Goal: Communication & Community: Answer question/provide support

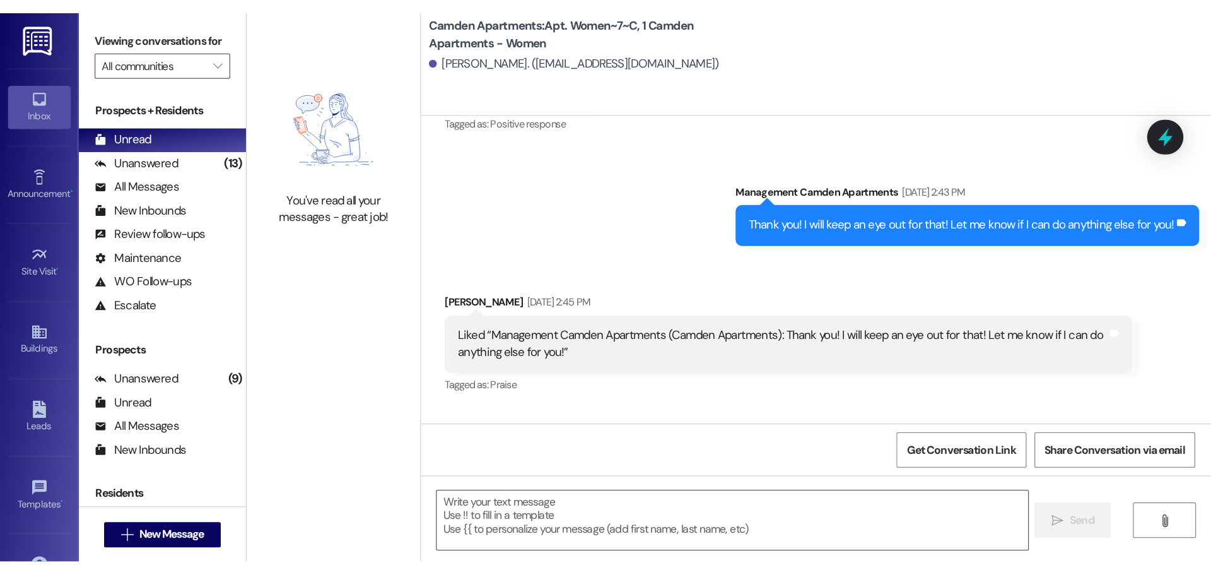
scroll to position [23795, 0]
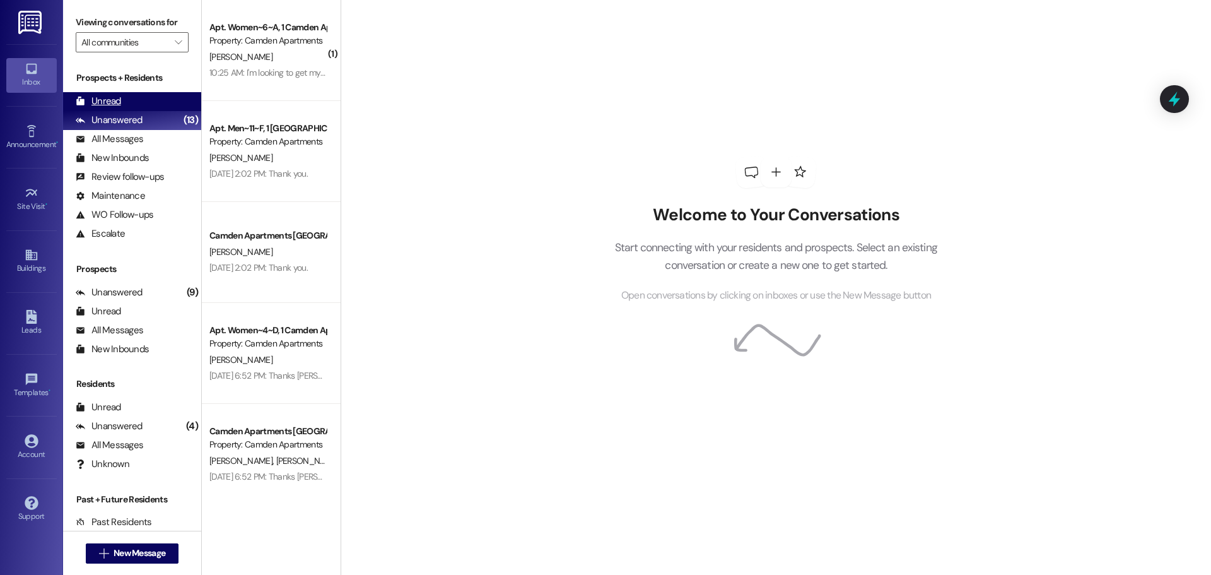
click at [107, 104] on div "Unread" at bounding box center [98, 101] width 45 height 13
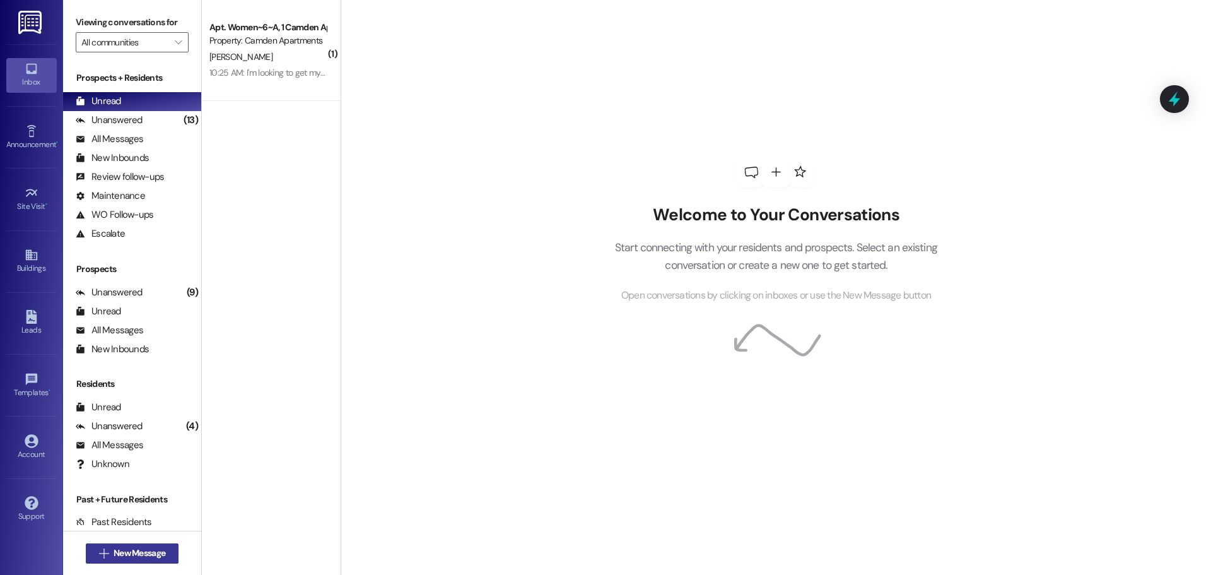
click at [154, 438] on span "New Message" at bounding box center [140, 552] width 52 height 13
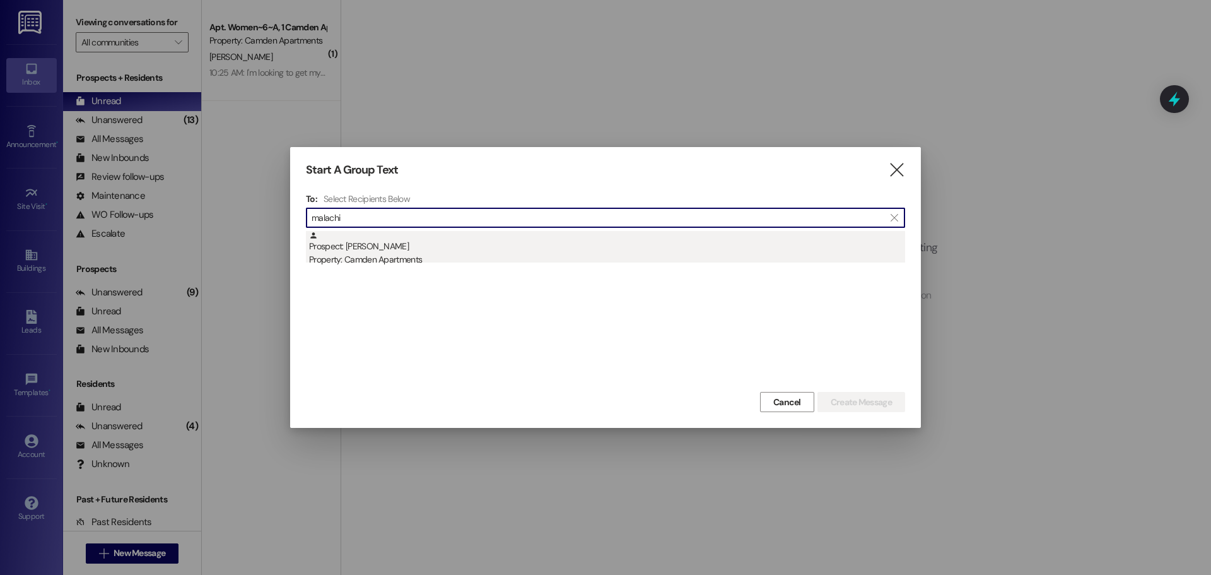
type input "malachi"
click at [387, 255] on div "Property: Camden Apartments" at bounding box center [607, 259] width 596 height 13
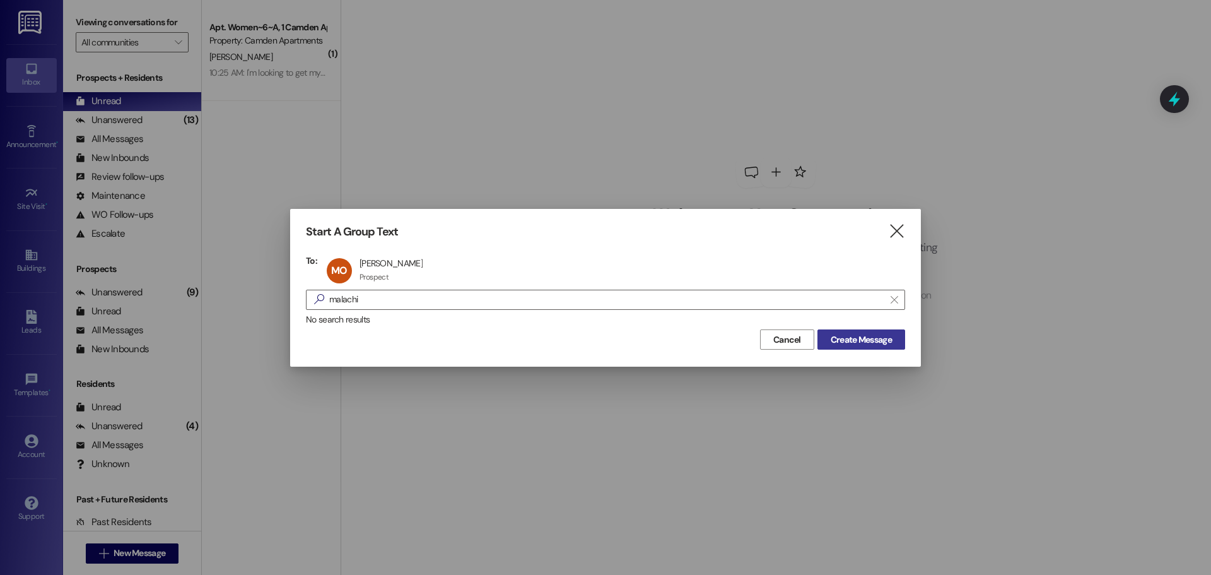
click at [858, 339] on span "Create Message" at bounding box center [861, 339] width 61 height 13
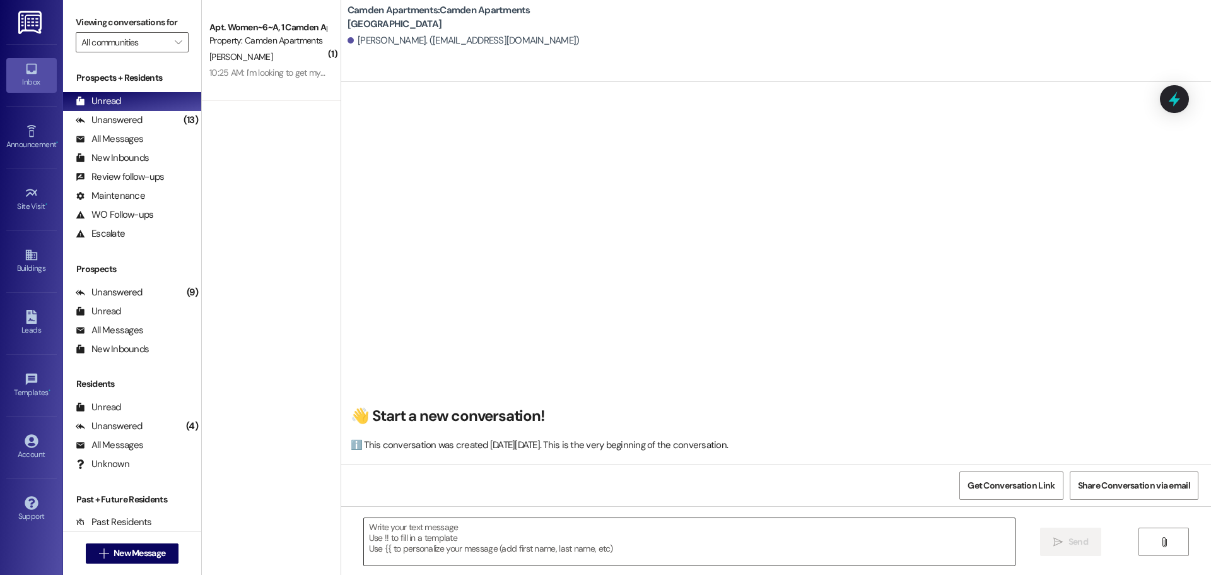
click at [587, 438] on textarea at bounding box center [689, 541] width 651 height 47
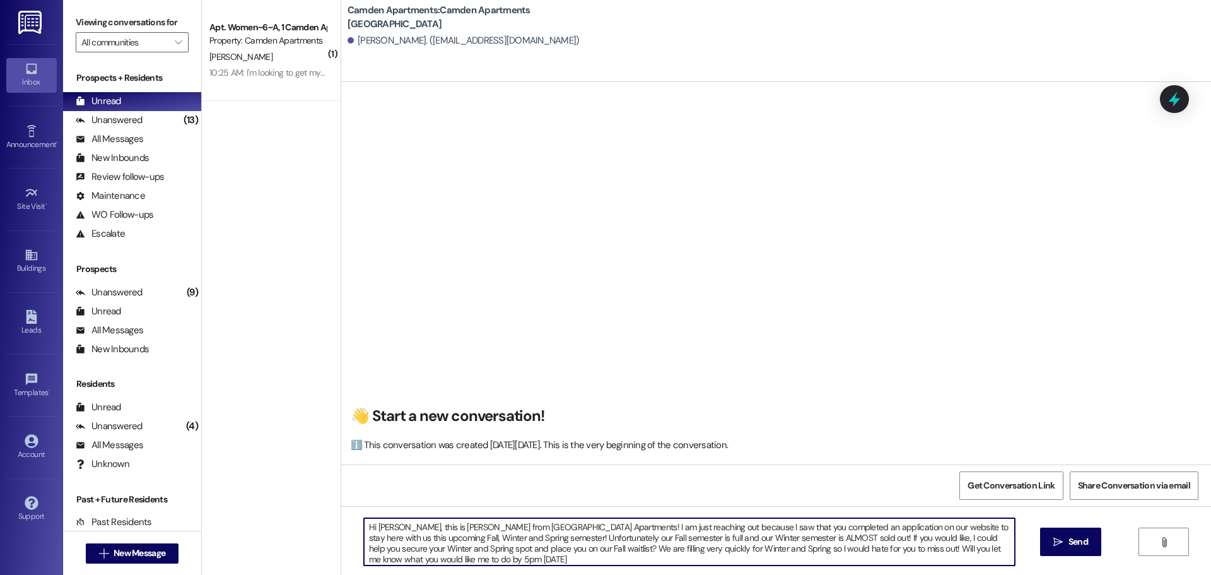
type textarea "Hi [PERSON_NAME], this is [PERSON_NAME] from [GEOGRAPHIC_DATA] Apartments! I am…"
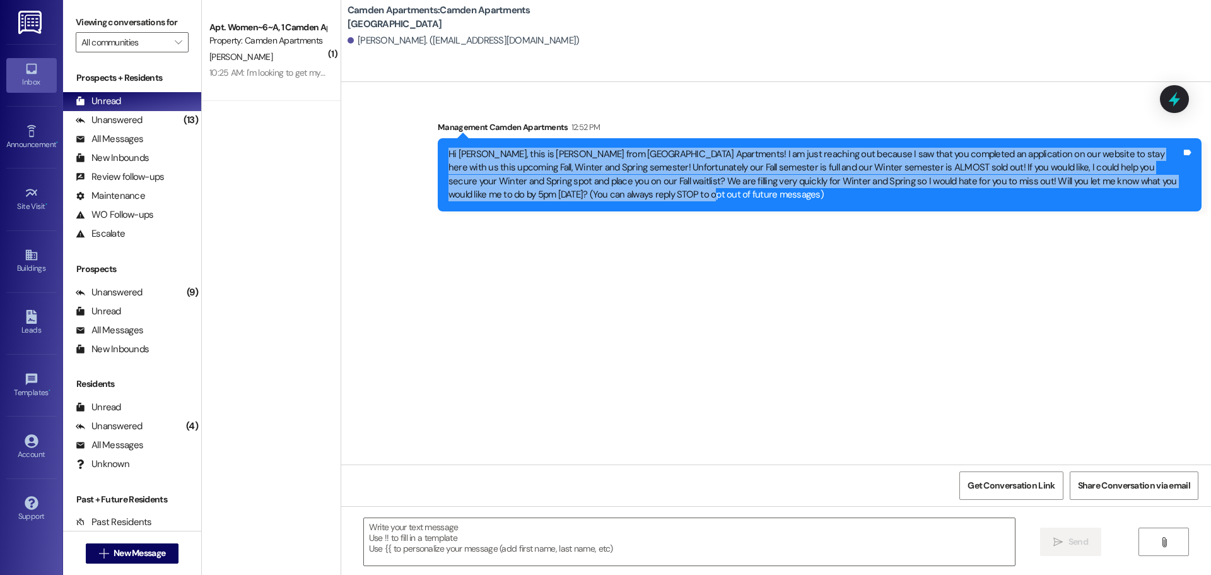
drag, startPoint x: 600, startPoint y: 203, endPoint x: 429, endPoint y: 152, distance: 178.4
click at [438, 152] on div "Hi [PERSON_NAME], this is [PERSON_NAME] from [GEOGRAPHIC_DATA] Apartments! I am…" at bounding box center [820, 174] width 764 height 73
copy div "Hi [PERSON_NAME], this is [PERSON_NAME] from [GEOGRAPHIC_DATA] Apartments! I am…"
click at [158, 438] on button " New Message" at bounding box center [132, 553] width 93 height 20
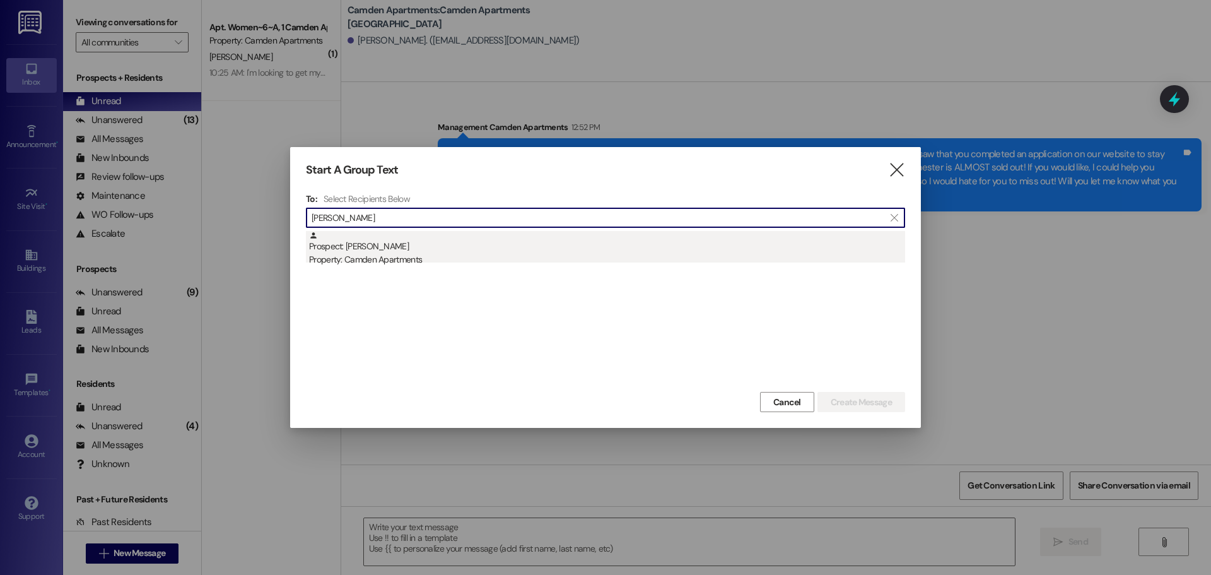
type input "[PERSON_NAME]"
click at [501, 249] on div "Prospect: [PERSON_NAME][GEOGRAPHIC_DATA] Property: Camden Apartments" at bounding box center [607, 249] width 596 height 36
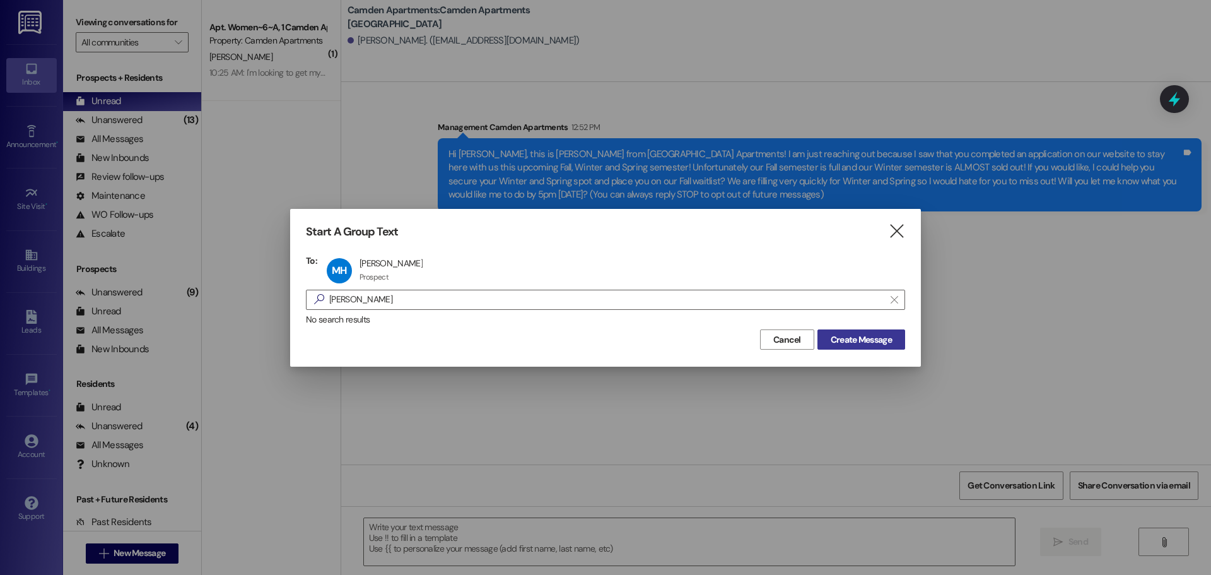
click at [882, 345] on span "Create Message" at bounding box center [861, 339] width 61 height 13
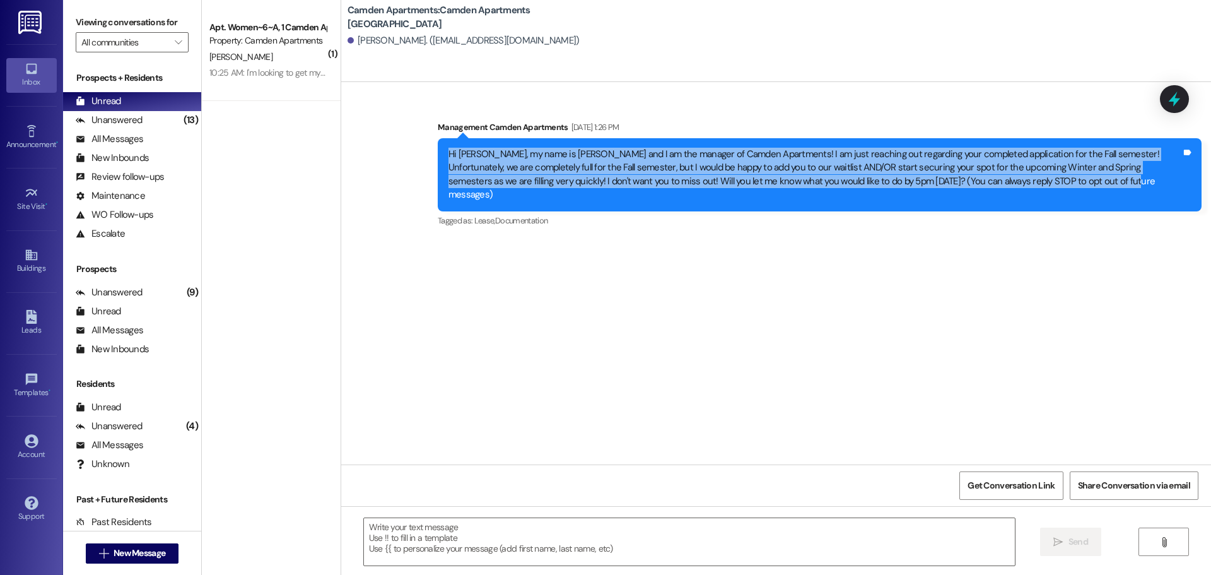
drag, startPoint x: 1065, startPoint y: 182, endPoint x: 419, endPoint y: 144, distance: 646.3
click at [428, 144] on div "Sent via SMS Management Camden Apartments Aug 06, 2025 at 1:26 PM Hi Mackenzie,…" at bounding box center [819, 175] width 783 height 128
copy div "Hi Mackenzie, my name is Kayli and I am the manager of Camden Apartments! I am …"
click at [111, 438] on button " New Message" at bounding box center [132, 553] width 93 height 20
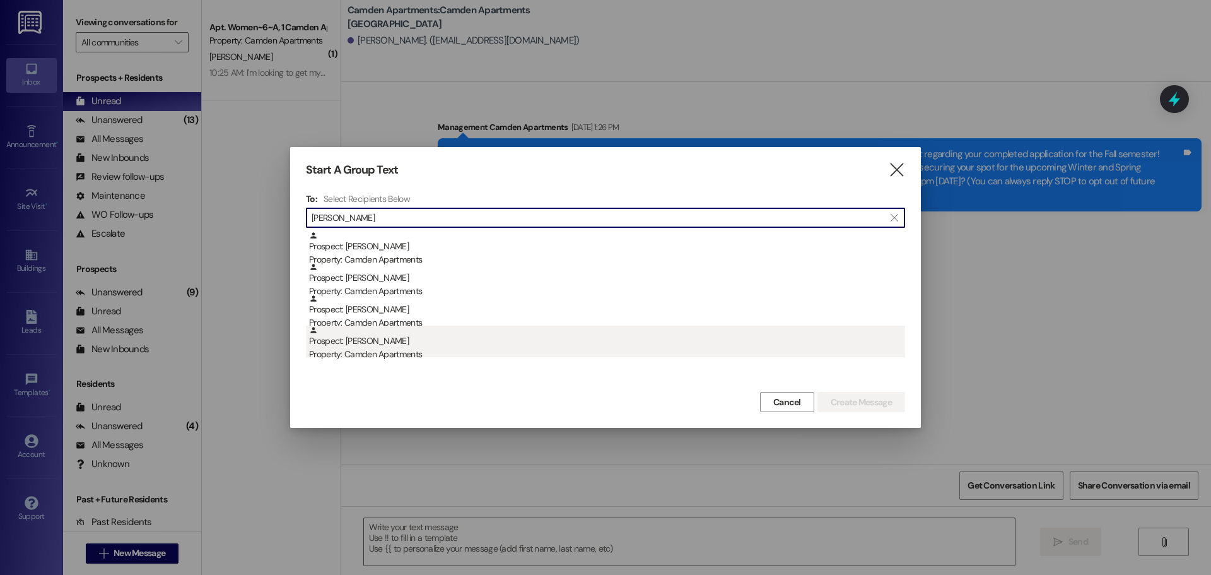
type input "mann"
click at [598, 351] on div "Property: Camden Apartments" at bounding box center [607, 354] width 596 height 13
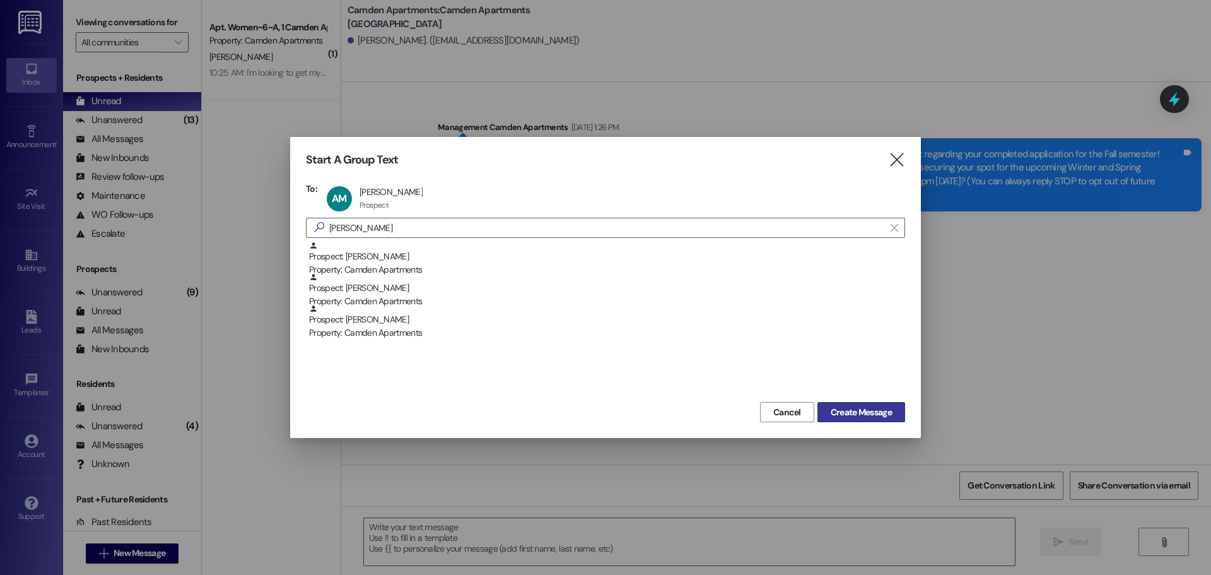
click at [848, 409] on span "Create Message" at bounding box center [861, 412] width 61 height 13
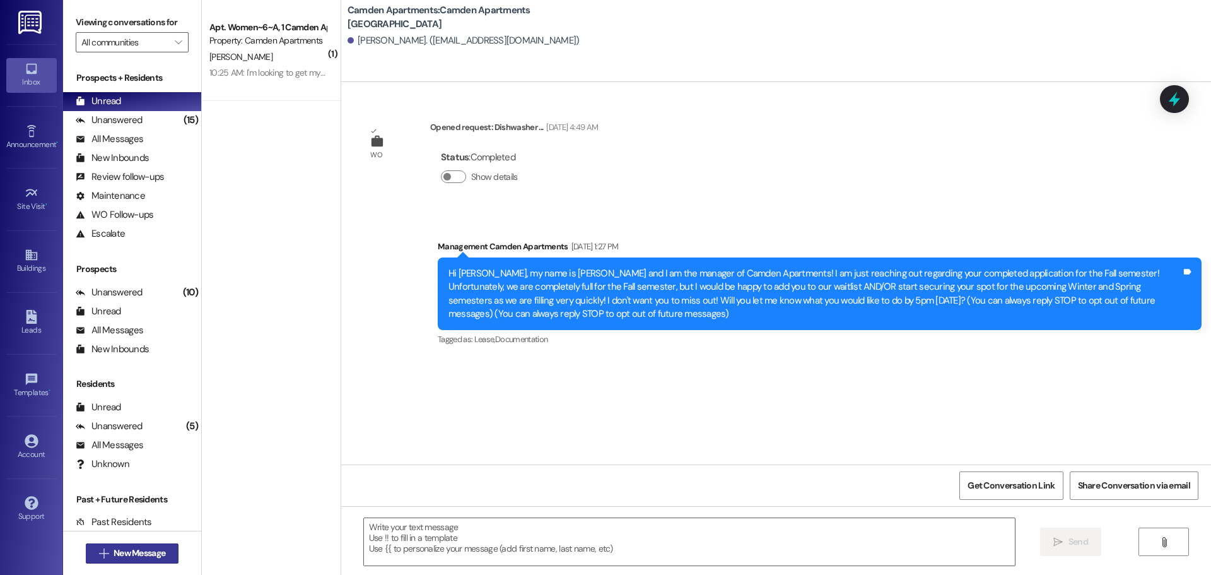
click at [153, 438] on span "New Message" at bounding box center [140, 552] width 52 height 13
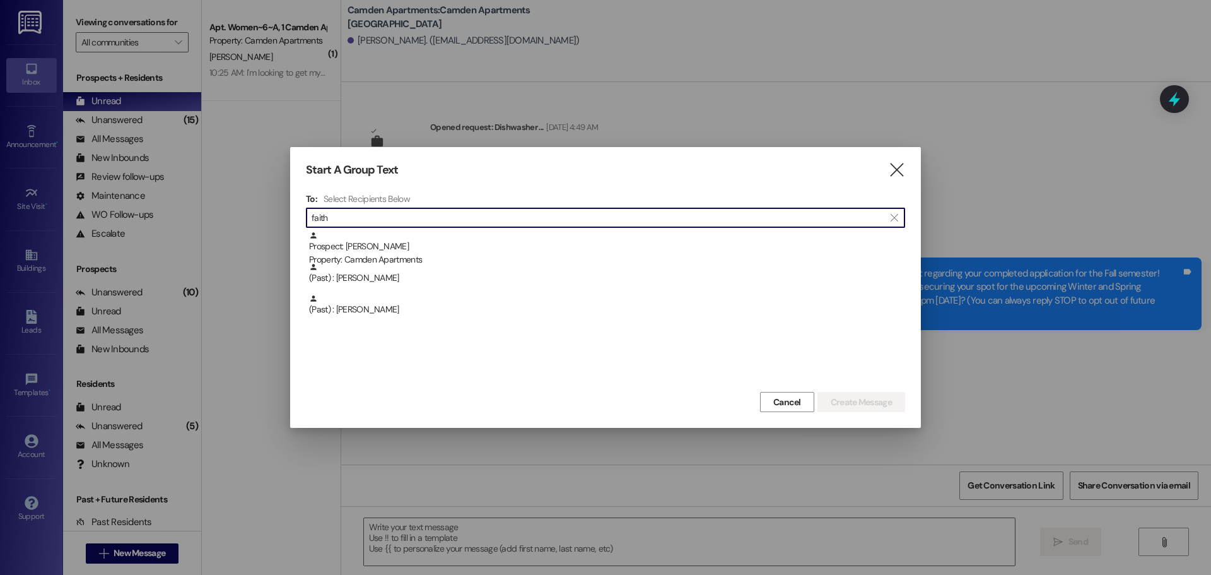
type input "faith"
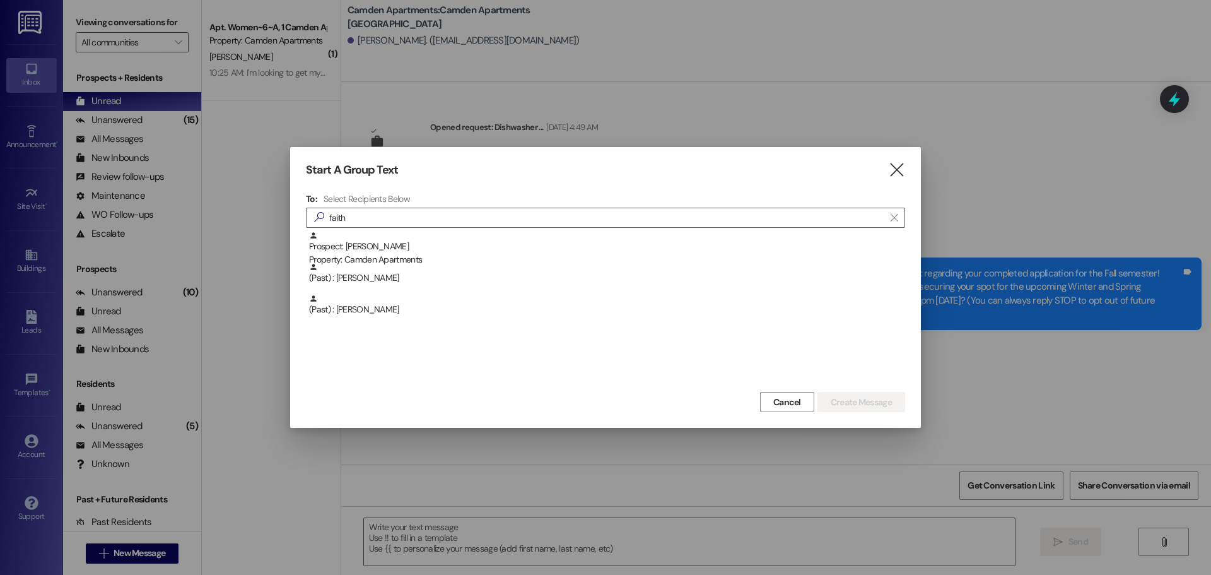
click at [892, 172] on icon "" at bounding box center [896, 169] width 17 height 13
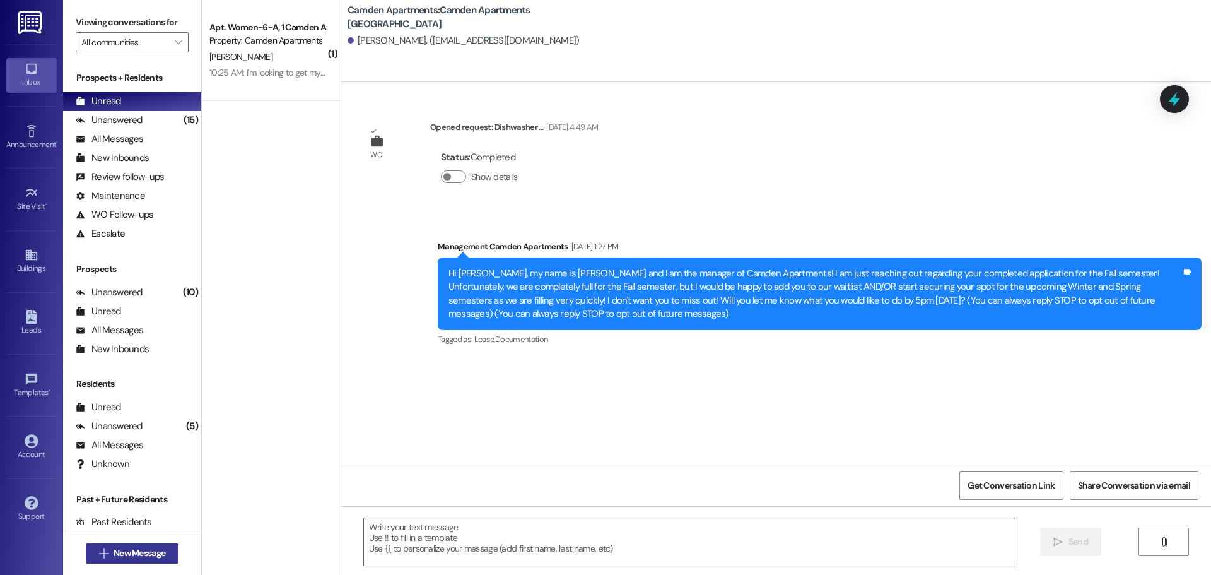
click at [129, 438] on span "New Message" at bounding box center [140, 552] width 52 height 13
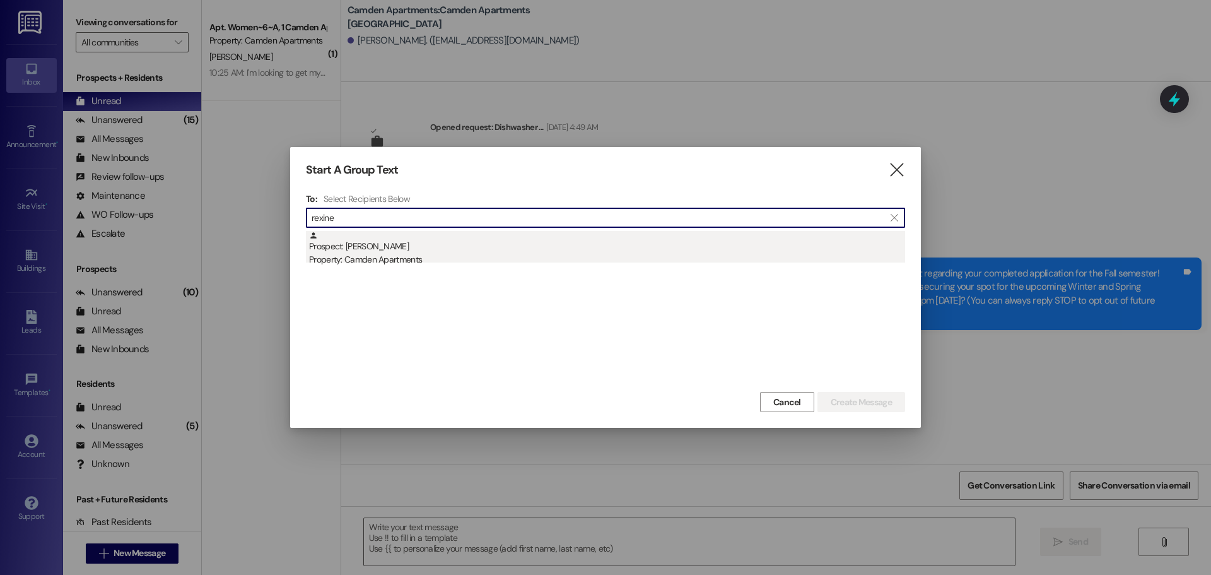
type input "rexine"
click at [447, 232] on div "Prospect: [PERSON_NAME] Property: Camden Apartments" at bounding box center [607, 249] width 596 height 36
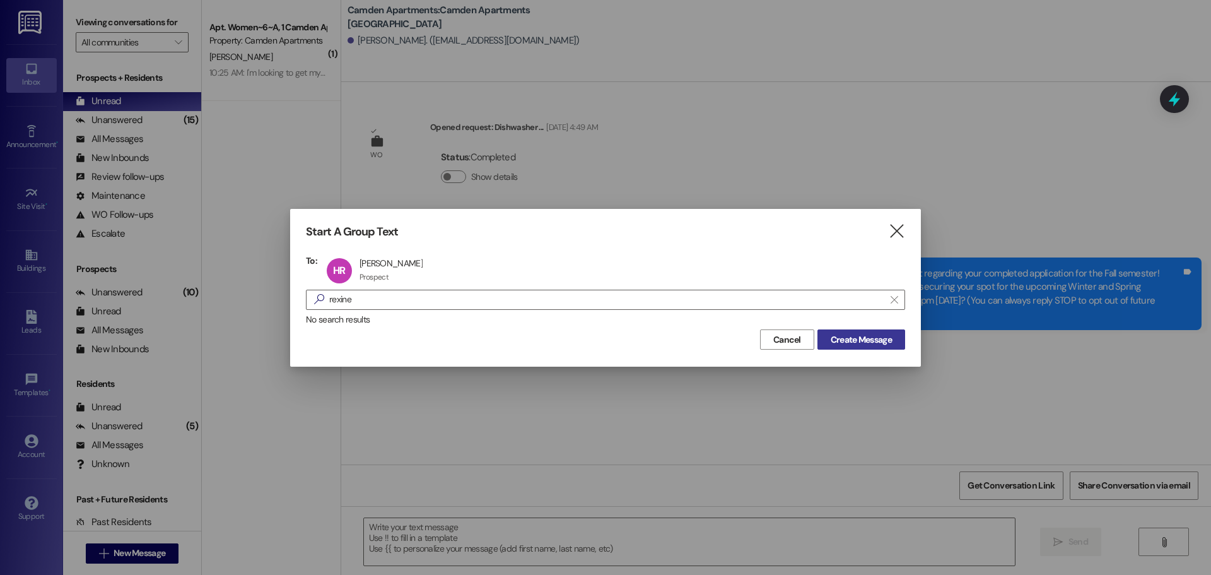
click at [848, 346] on span "Create Message" at bounding box center [861, 339] width 61 height 13
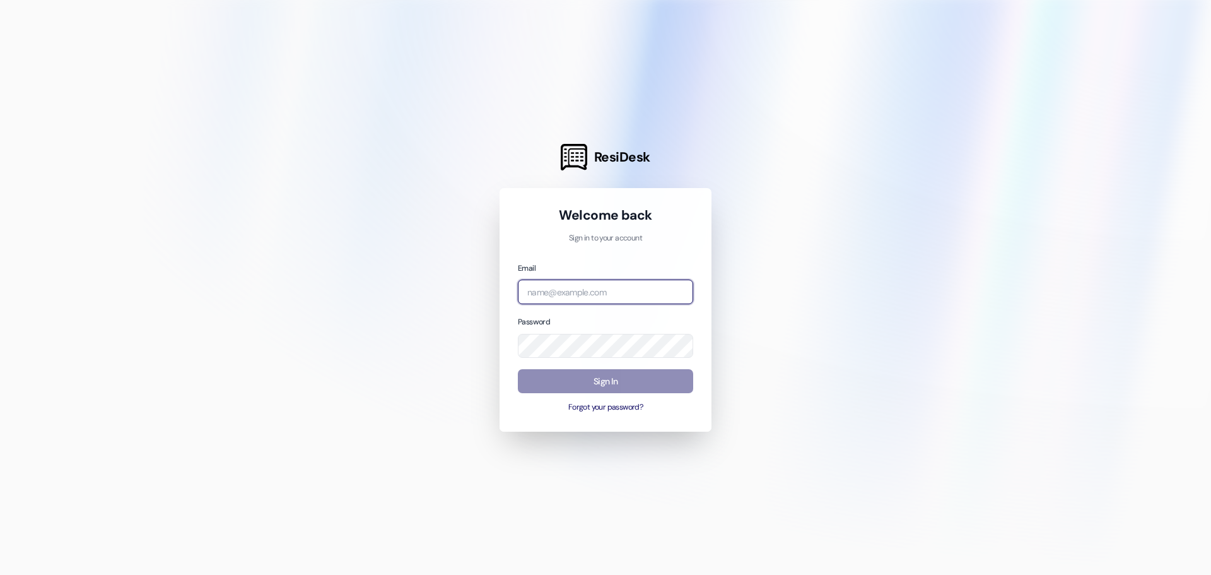
type input "[EMAIL_ADDRESS][DOMAIN_NAME]"
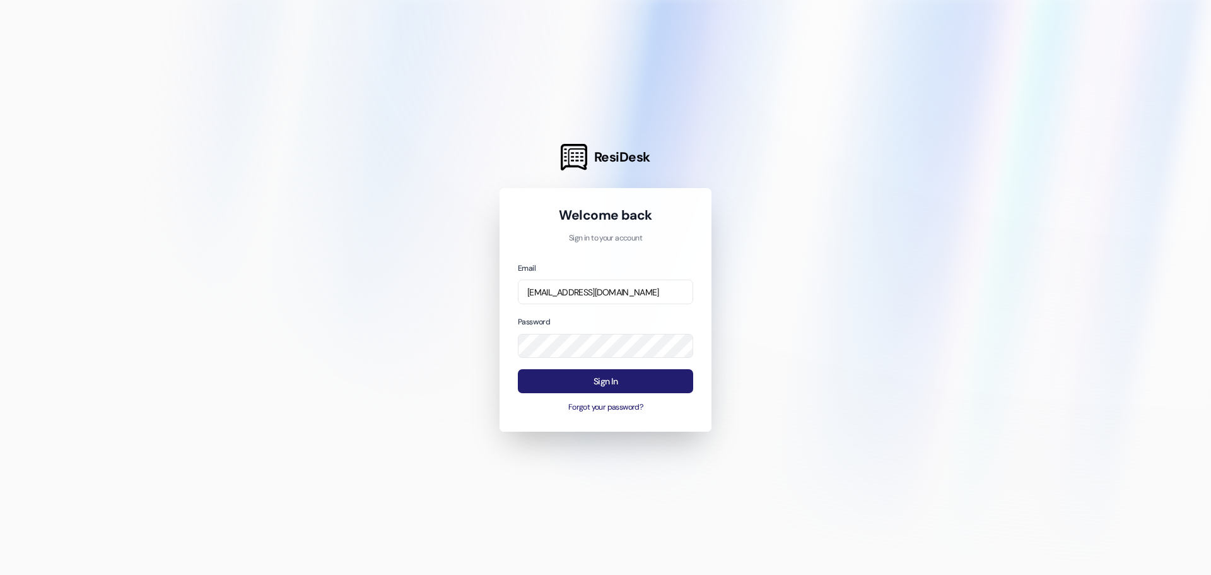
click at [623, 380] on button "Sign In" at bounding box center [605, 381] width 175 height 25
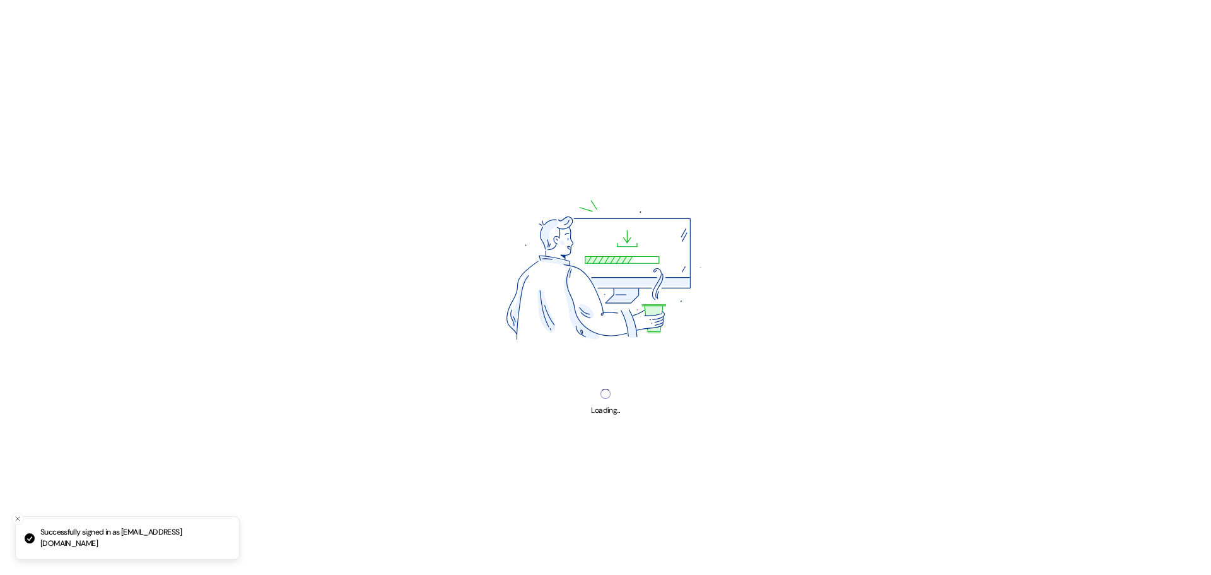
click at [617, 383] on img at bounding box center [605, 273] width 307 height 230
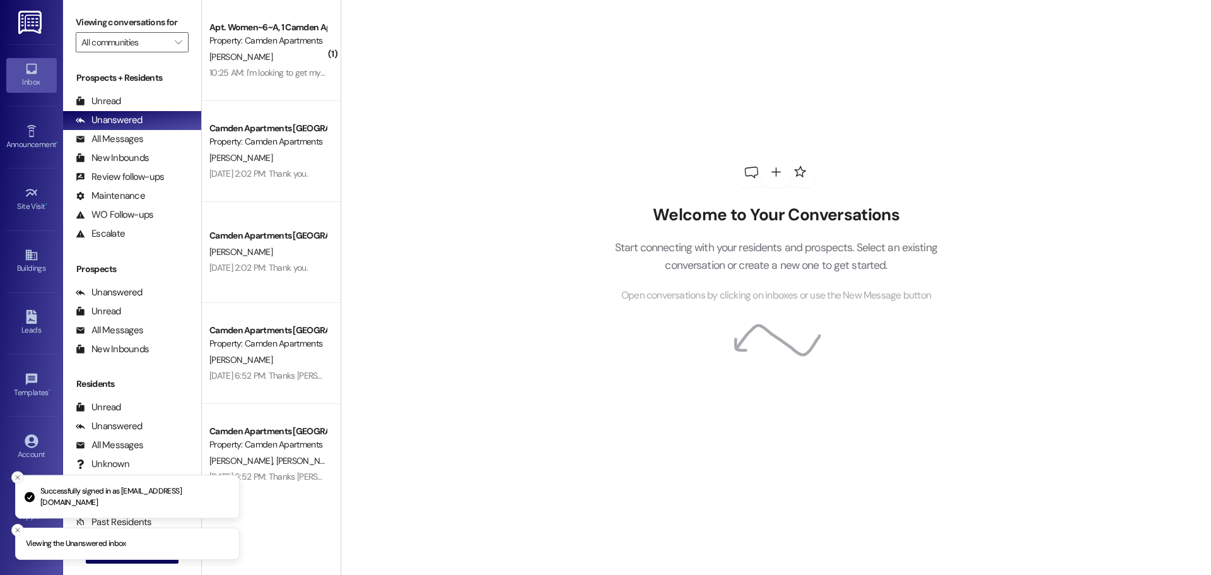
click at [18, 474] on icon "Close toast" at bounding box center [18, 478] width 8 height 8
click at [19, 532] on icon "Close toast" at bounding box center [18, 530] width 8 height 8
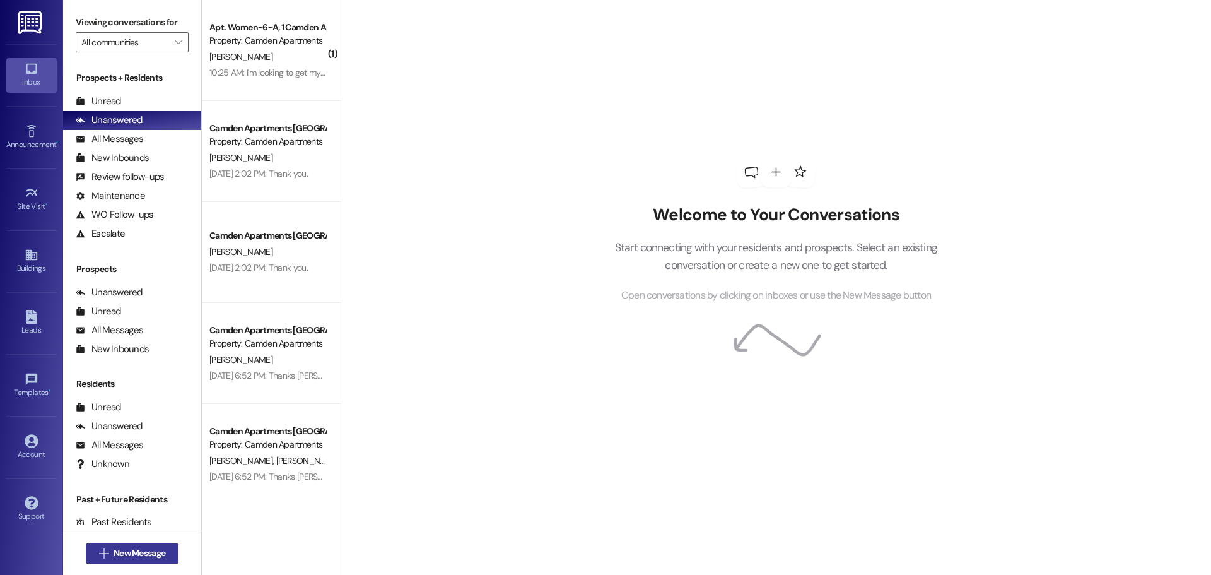
click at [111, 551] on span "New Message" at bounding box center [139, 552] width 57 height 13
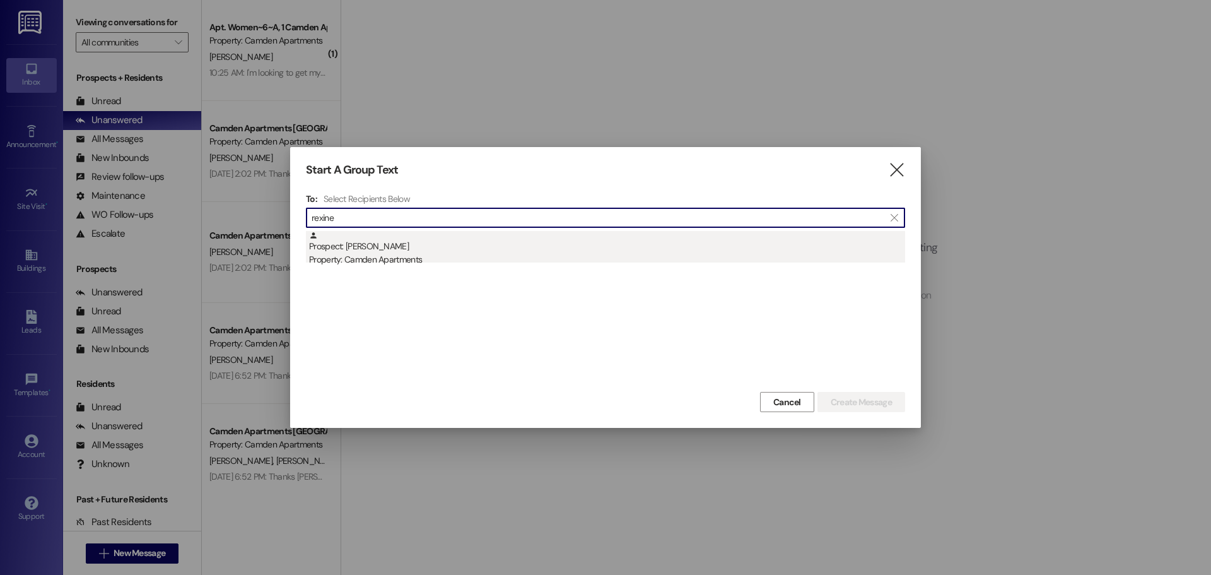
type input "rexine"
click at [450, 257] on div "Property: Camden Apartments" at bounding box center [607, 259] width 596 height 13
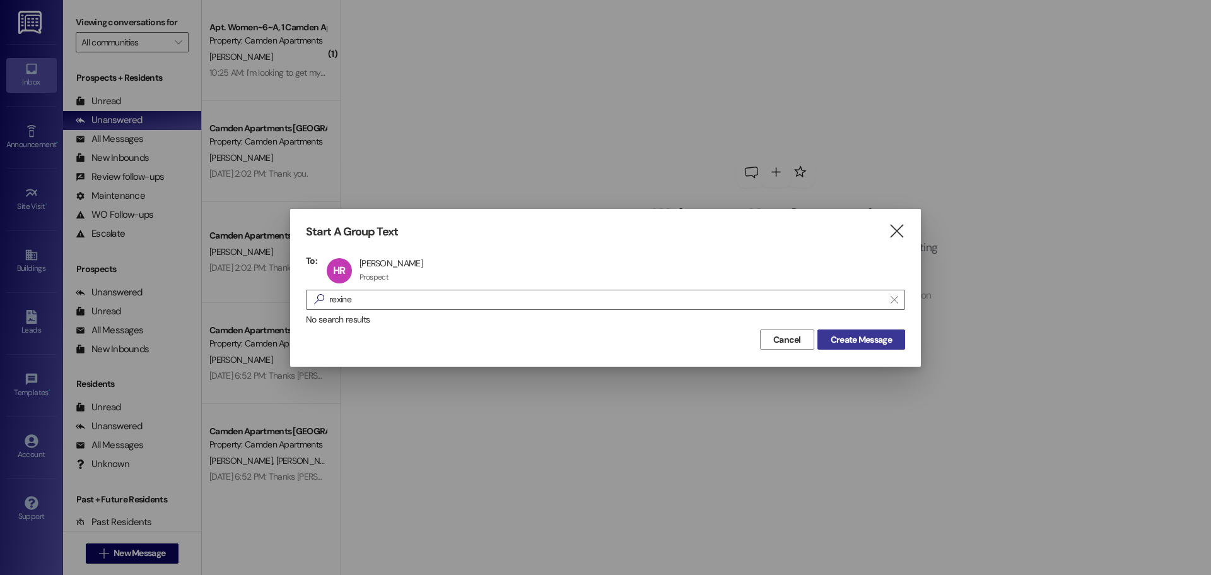
click at [844, 333] on span "Create Message" at bounding box center [861, 339] width 61 height 13
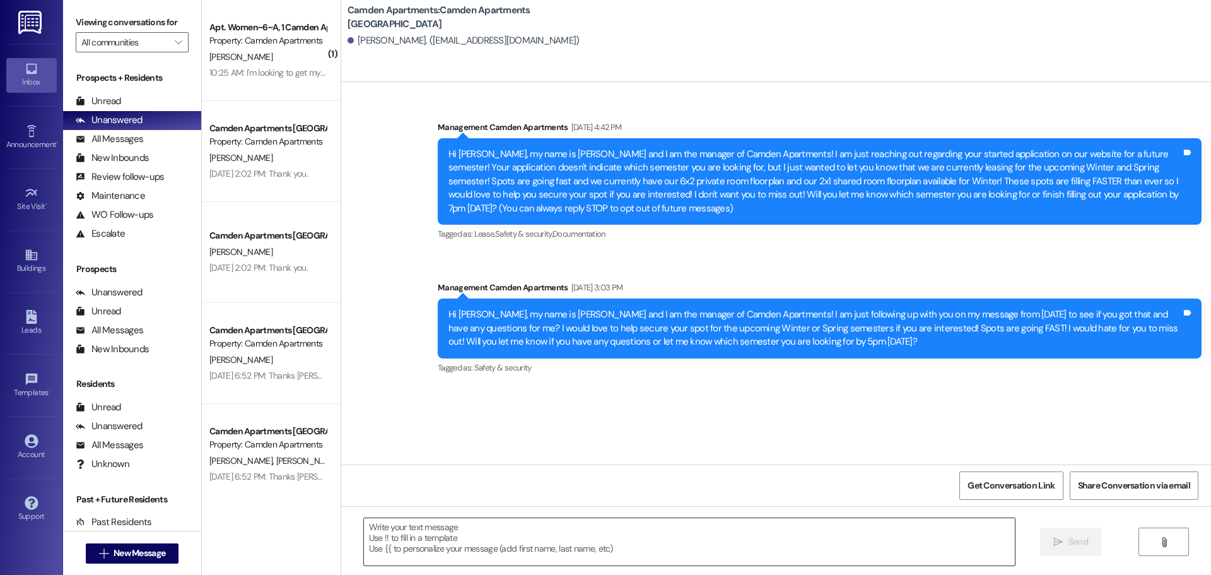
click at [561, 537] on textarea at bounding box center [689, 541] width 651 height 47
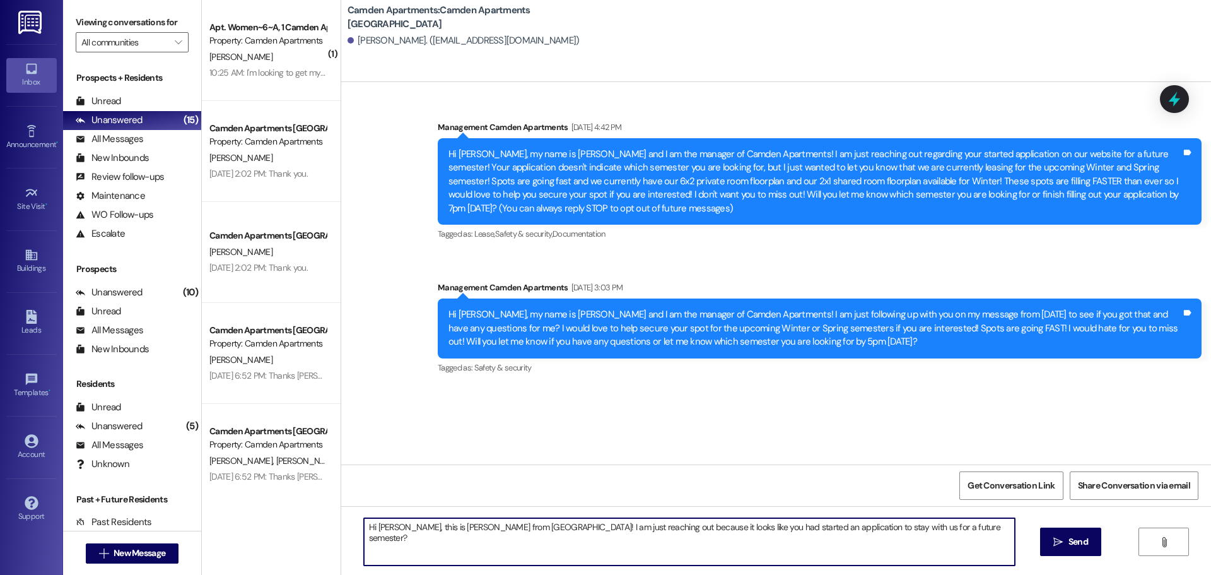
click at [933, 529] on textarea "Hi [PERSON_NAME], this is [PERSON_NAME] from [GEOGRAPHIC_DATA]! I am just reach…" at bounding box center [689, 541] width 651 height 47
click at [961, 525] on textarea "Hi [PERSON_NAME], this is [PERSON_NAME] from [GEOGRAPHIC_DATA]! I am just reach…" at bounding box center [689, 541] width 651 height 47
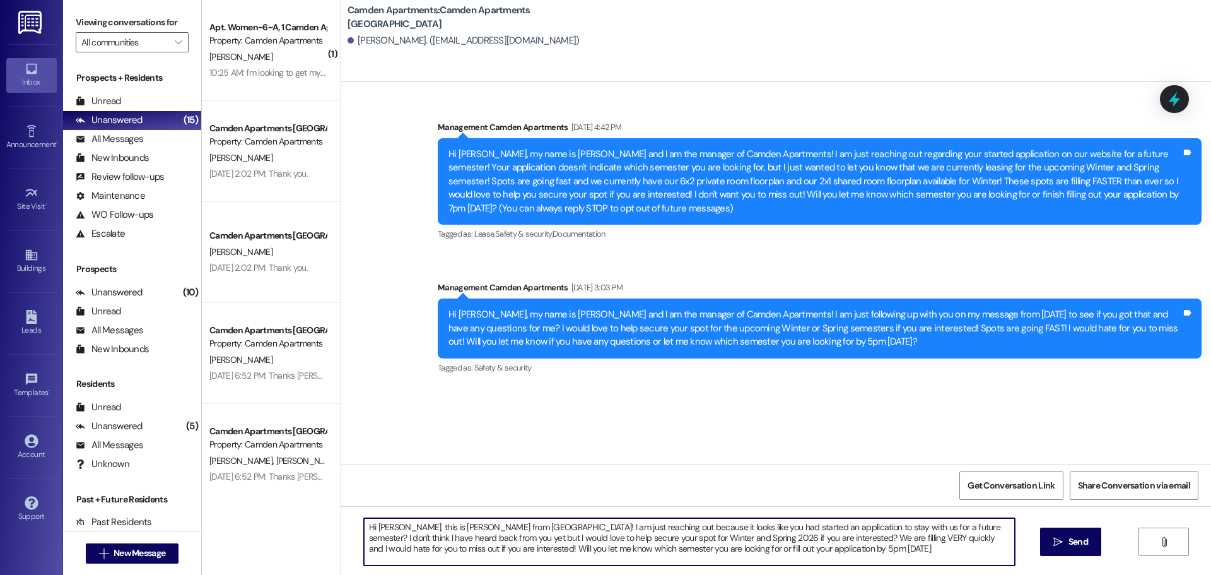
type textarea "Hi [PERSON_NAME], this is [PERSON_NAME] from [GEOGRAPHIC_DATA]! I am just reach…"
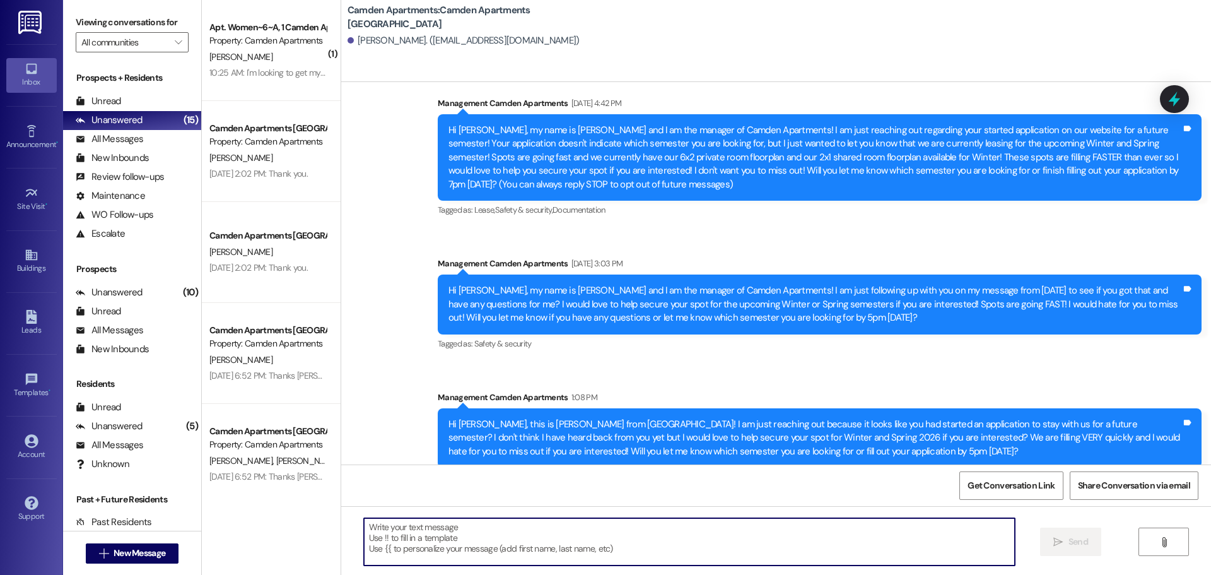
scroll to position [37, 0]
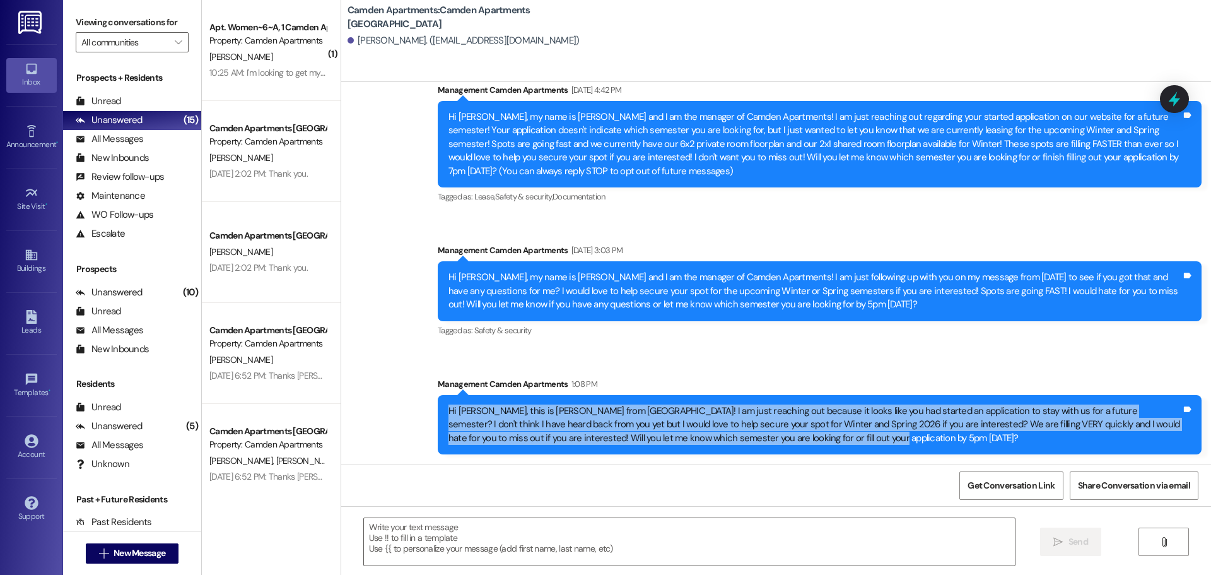
drag, startPoint x: 785, startPoint y: 441, endPoint x: 428, endPoint y: 412, distance: 357.5
click at [438, 412] on div "Hi [PERSON_NAME], this is [PERSON_NAME] from [GEOGRAPHIC_DATA]! I am just reach…" at bounding box center [820, 424] width 764 height 59
copy div "Hi [PERSON_NAME], this is [PERSON_NAME] from [GEOGRAPHIC_DATA]! I am just reach…"
click at [119, 558] on span "New Message" at bounding box center [140, 552] width 52 height 13
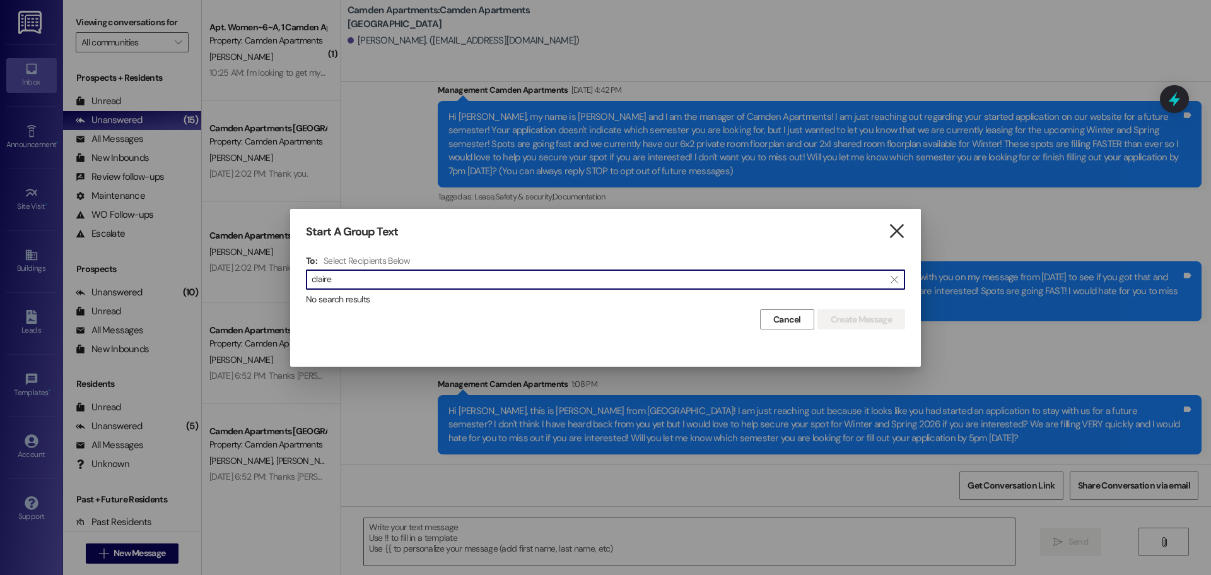
type input "claire"
click at [891, 233] on icon "" at bounding box center [896, 231] width 17 height 13
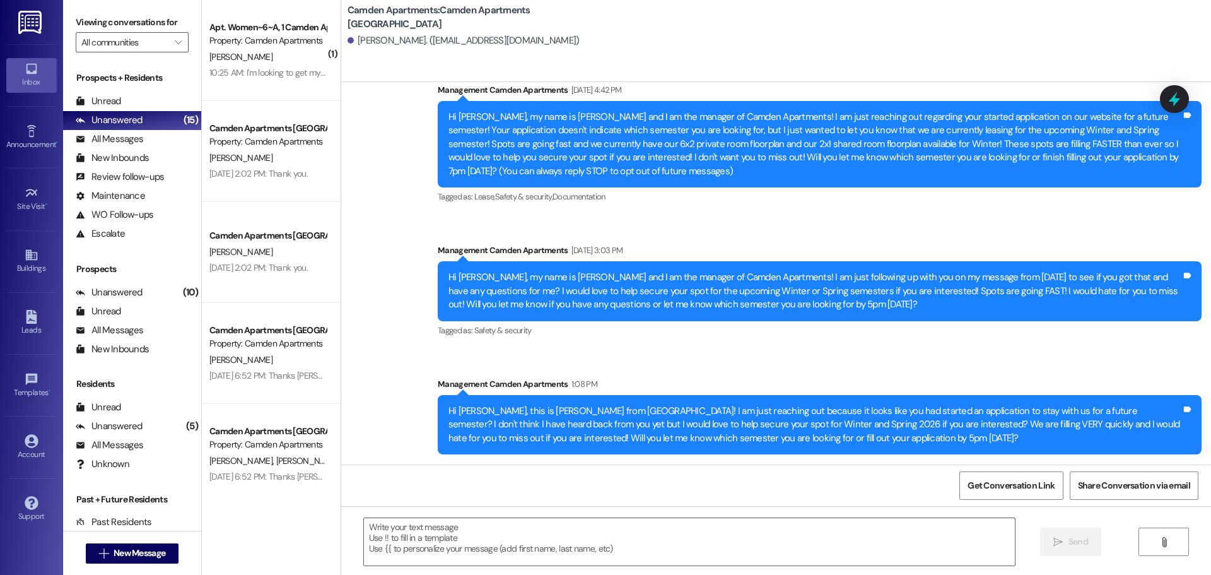
click at [135, 563] on div " New Message" at bounding box center [132, 553] width 93 height 32
click at [138, 559] on button " New Message" at bounding box center [132, 553] width 93 height 20
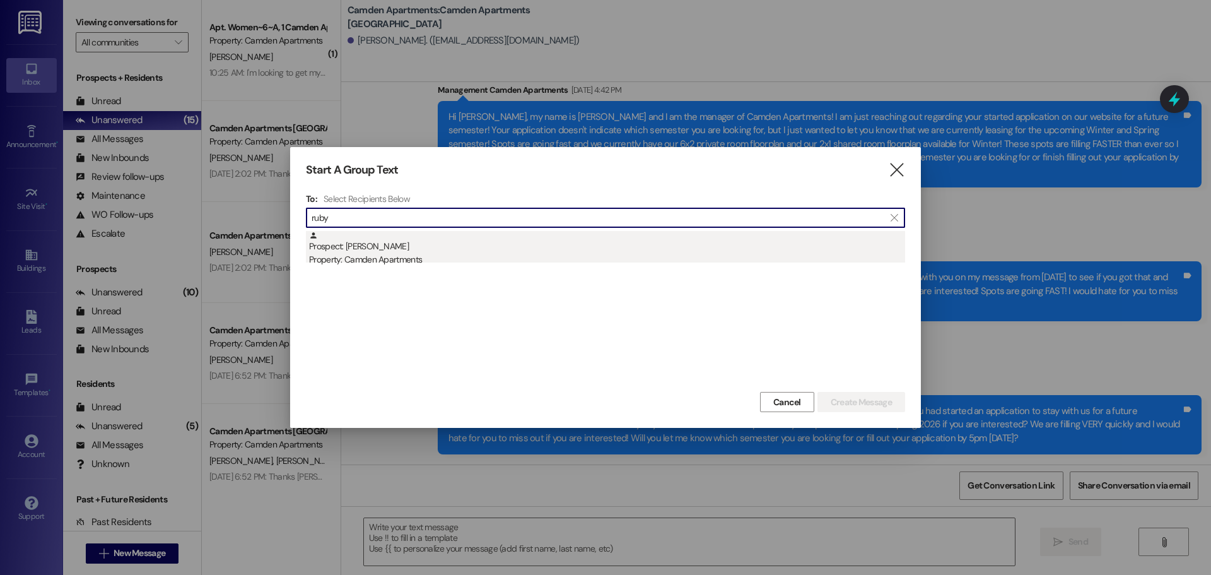
type input "ruby"
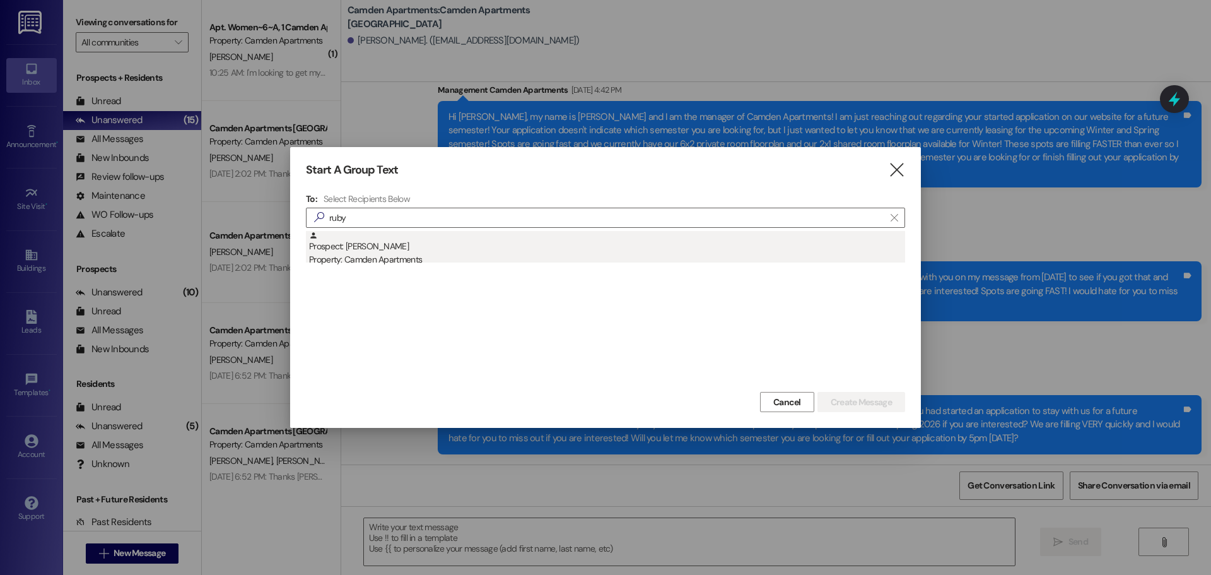
click at [503, 251] on div "Prospect: [PERSON_NAME] Property: Camden Apartments" at bounding box center [607, 249] width 596 height 36
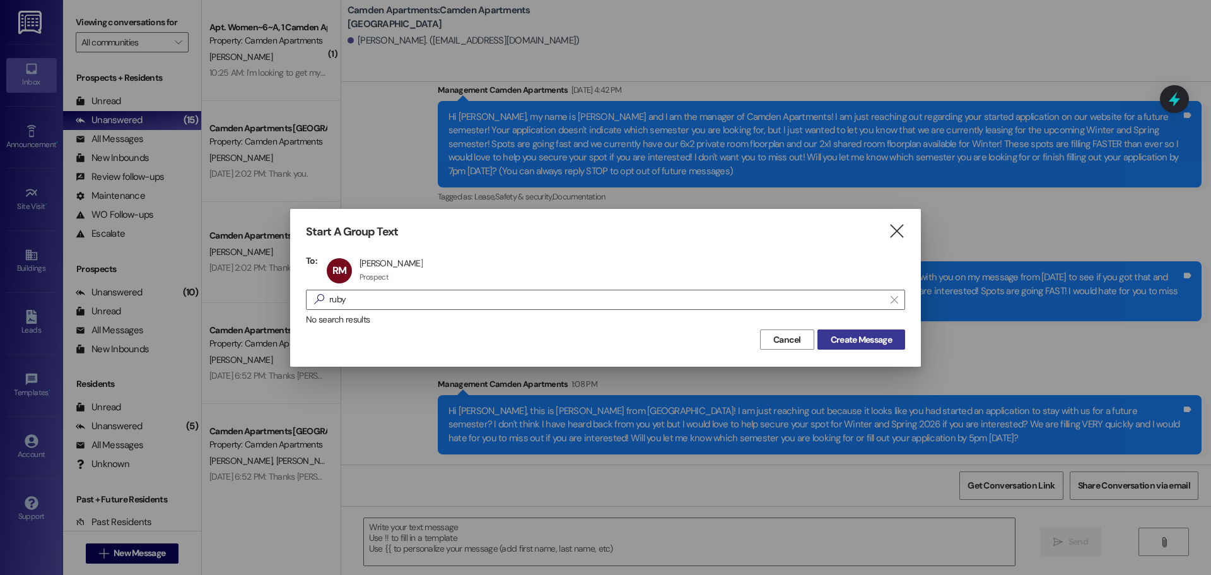
click at [862, 340] on span "Create Message" at bounding box center [861, 339] width 61 height 13
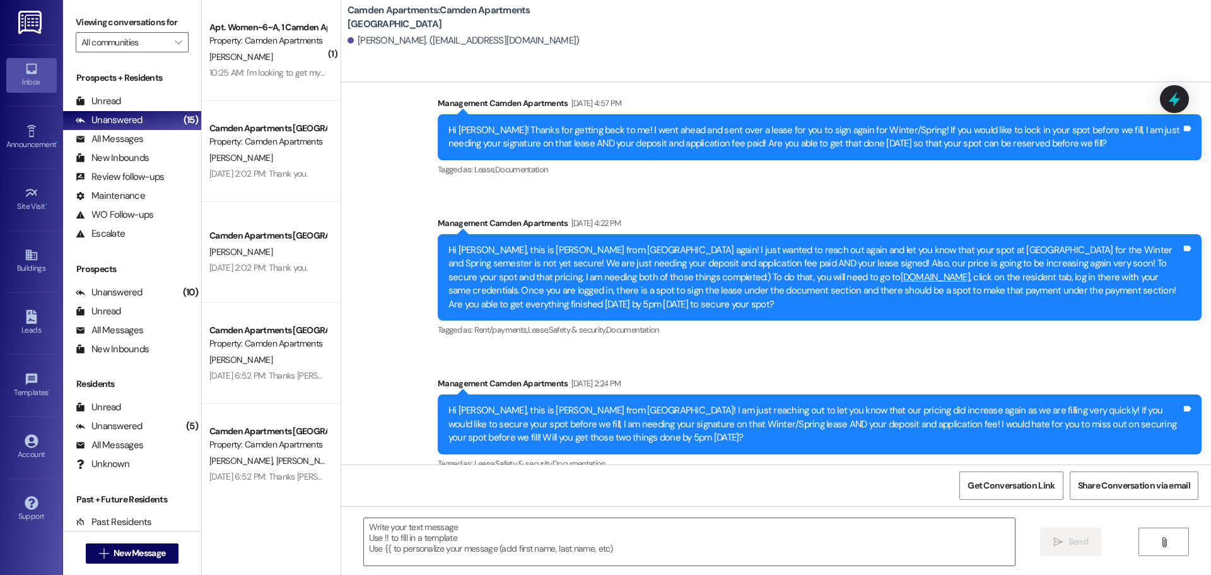
scroll to position [1683, 0]
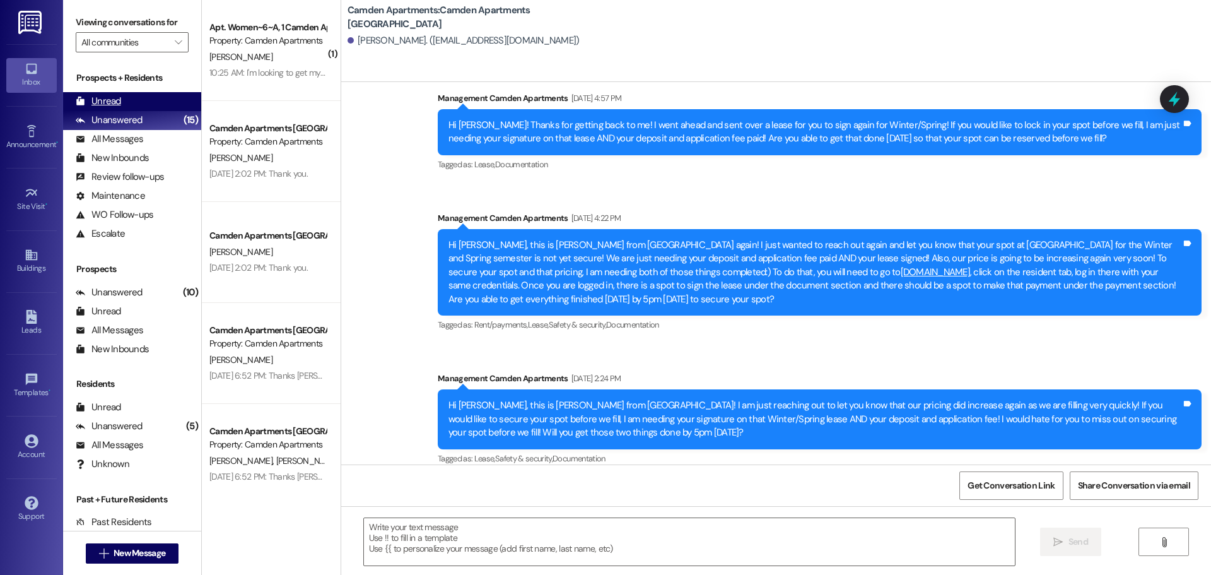
click at [143, 95] on div "Unread (0)" at bounding box center [132, 101] width 138 height 19
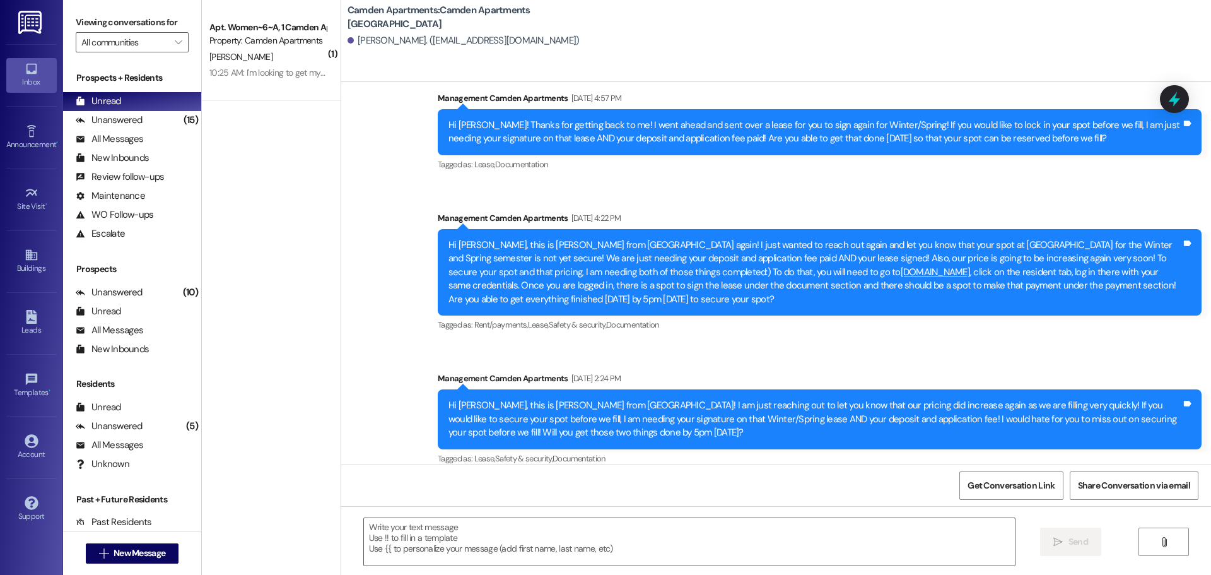
click at [257, 69] on div "10:25 AM: I'm looking to get my esa but what are the rules and requirements and…" at bounding box center [405, 72] width 392 height 11
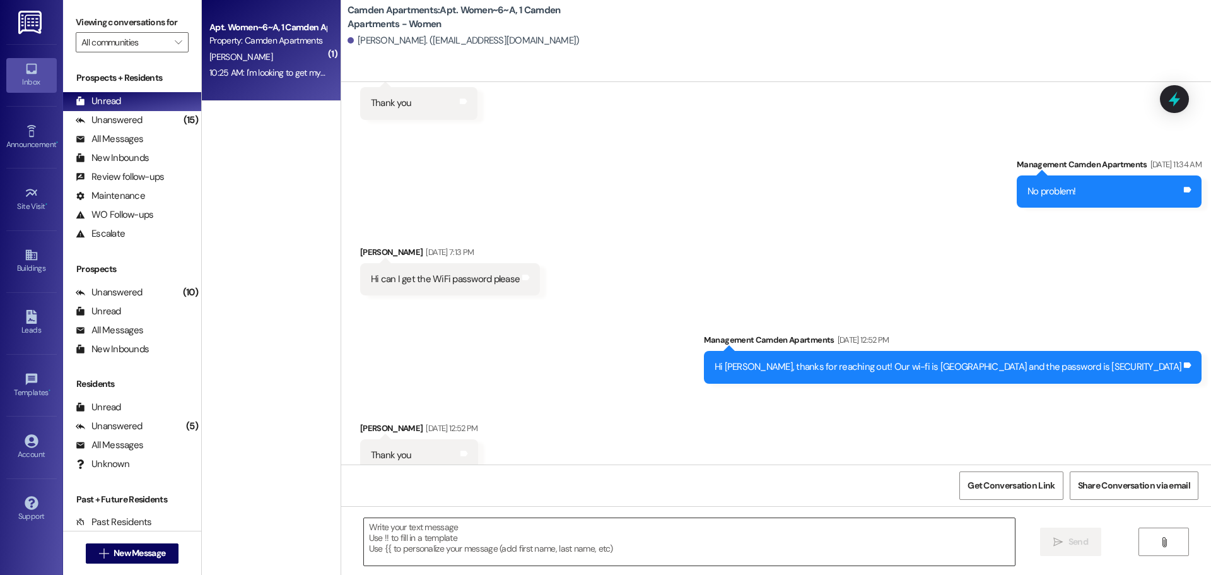
scroll to position [6265, 0]
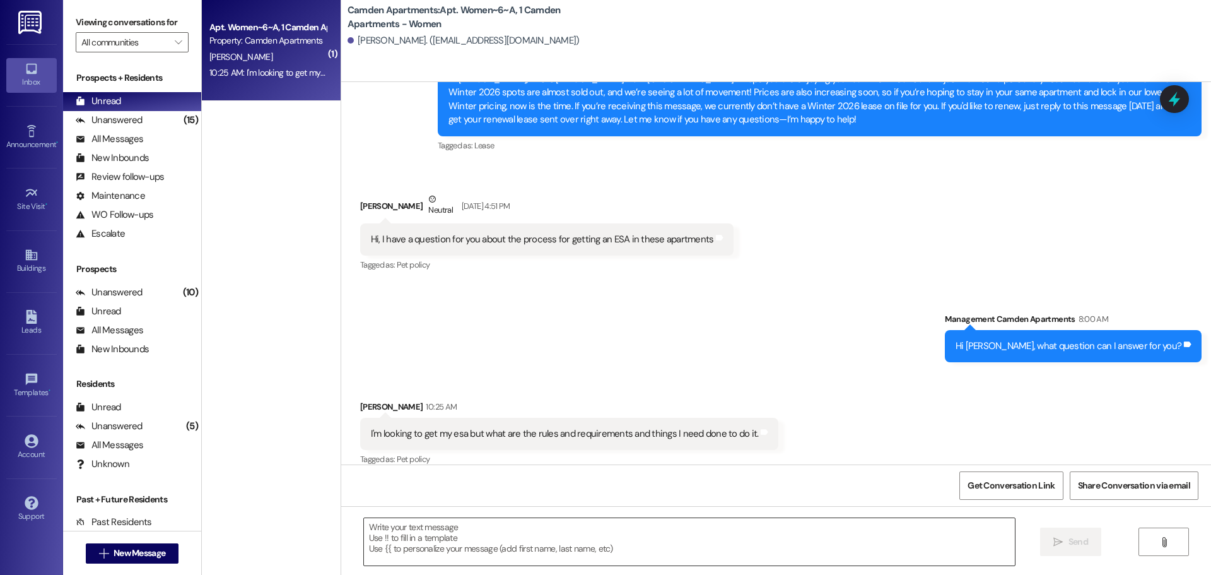
click at [461, 544] on textarea at bounding box center [689, 541] width 651 height 47
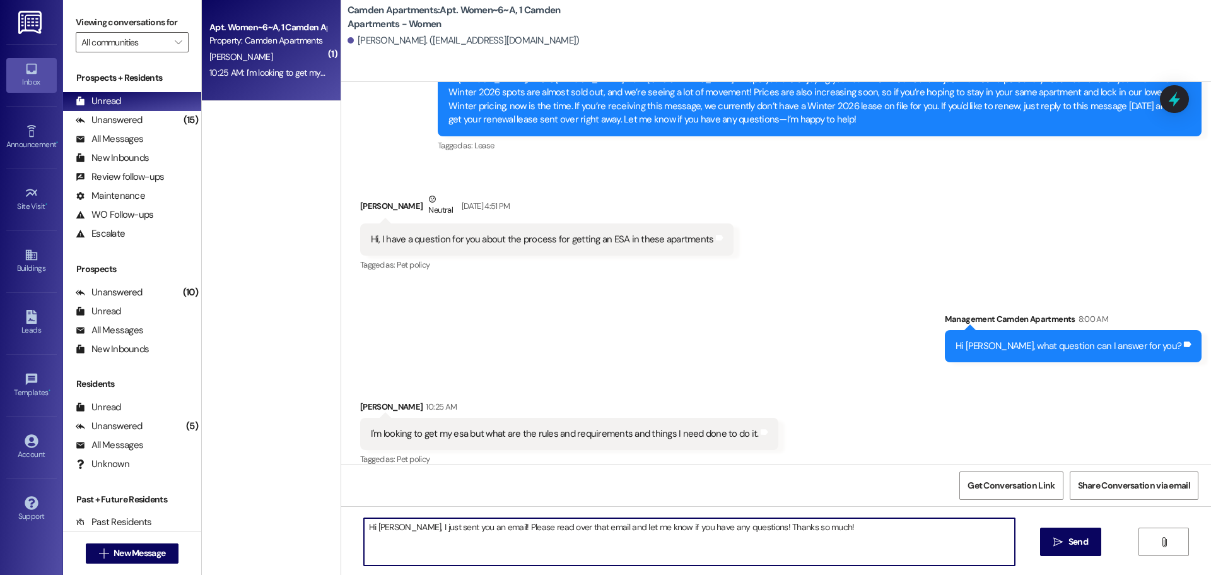
type textarea "Hi [PERSON_NAME], I just sent you an email! Please read over that email and let…"
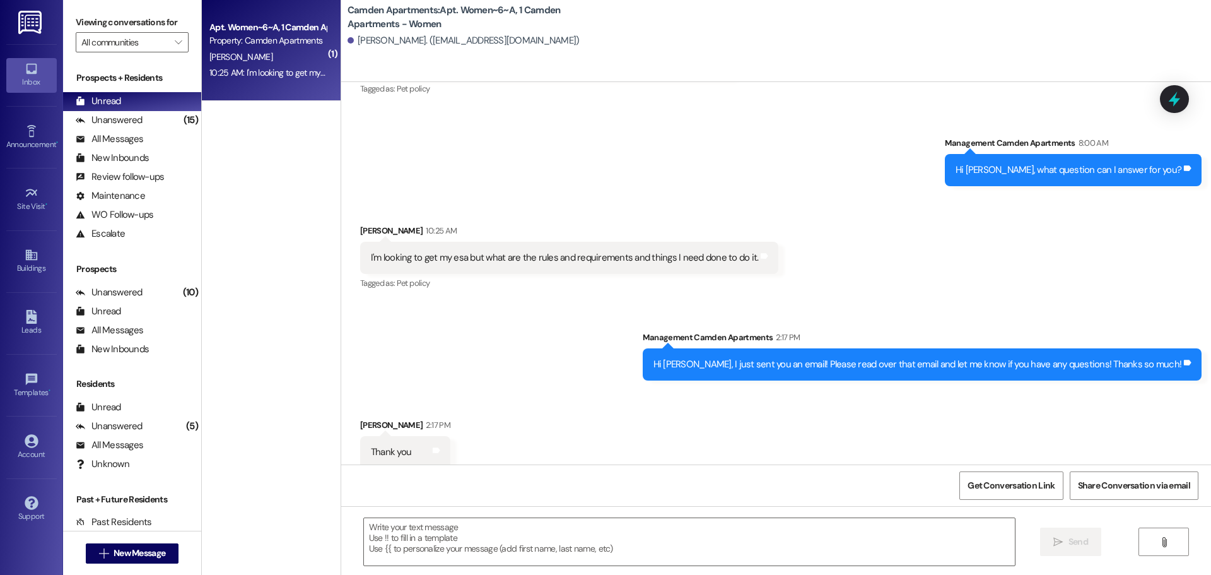
scroll to position [6441, 0]
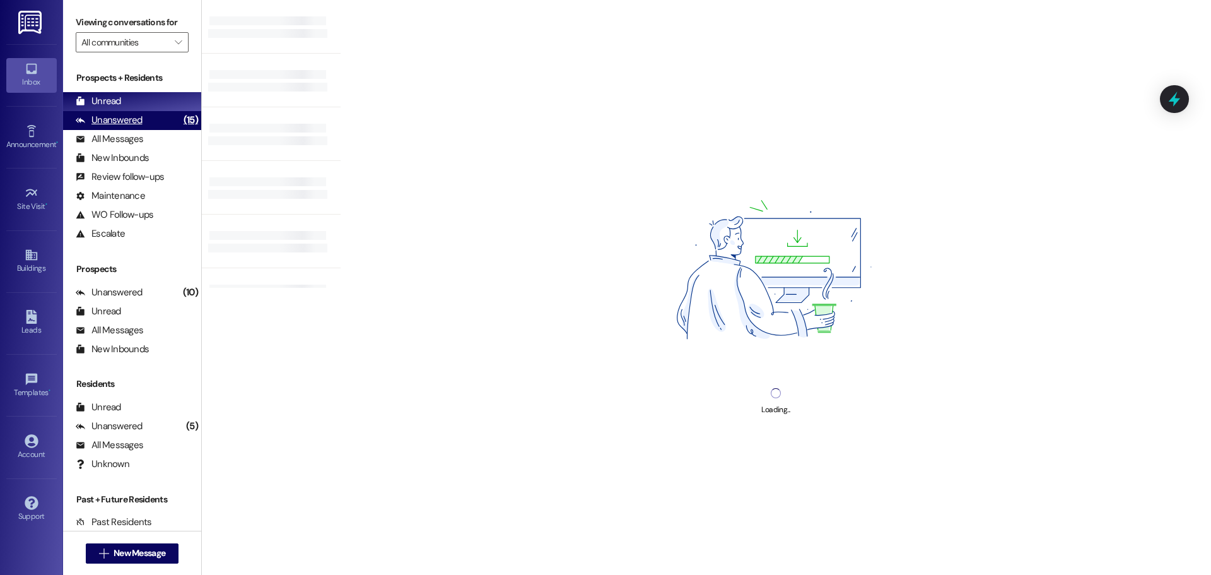
click at [98, 117] on div "Unanswered" at bounding box center [109, 120] width 67 height 13
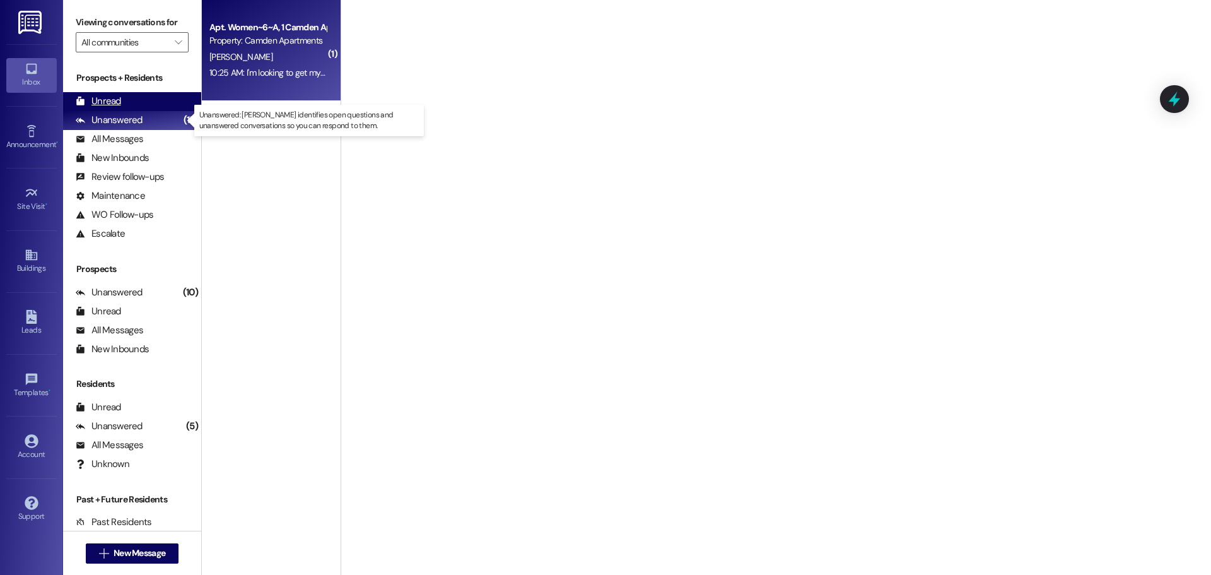
click at [106, 100] on div "Unread" at bounding box center [98, 101] width 45 height 13
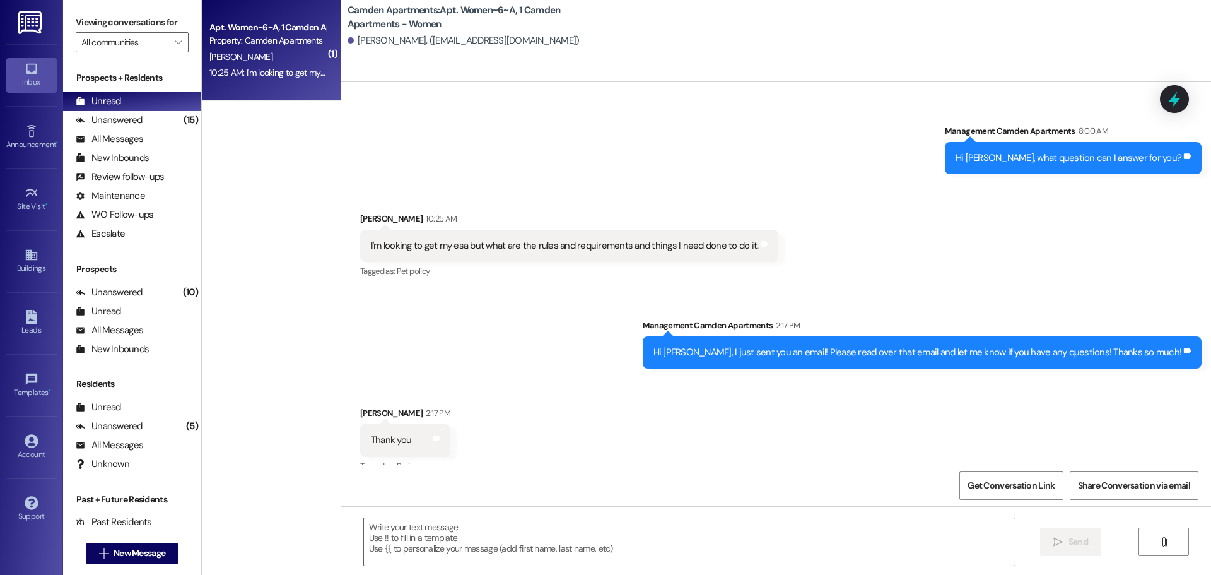
scroll to position [6460, 0]
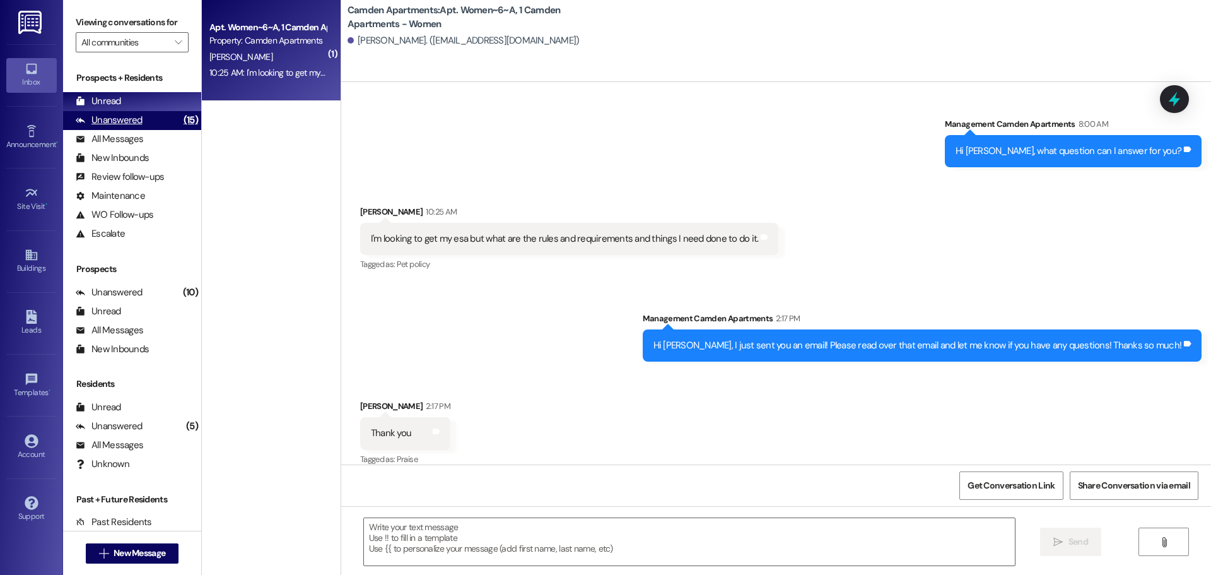
click at [100, 113] on div "Unanswered (15)" at bounding box center [132, 120] width 138 height 19
click at [116, 100] on div "Unread" at bounding box center [98, 101] width 45 height 13
click at [144, 114] on div "Unanswered (15)" at bounding box center [132, 120] width 138 height 19
click at [144, 103] on div "Unread (0)" at bounding box center [132, 101] width 138 height 19
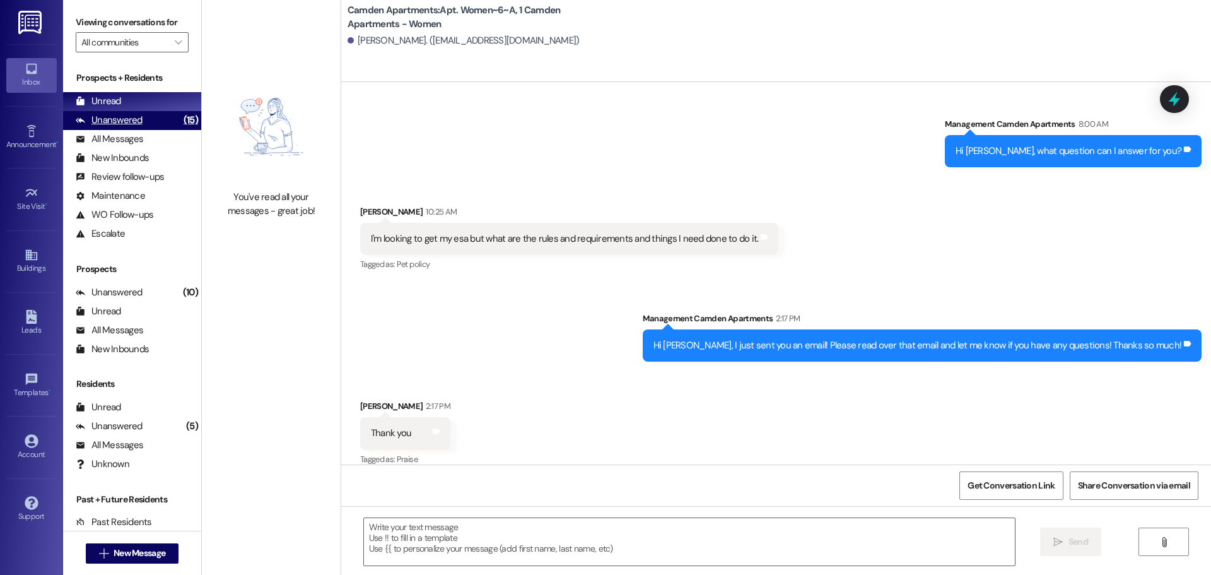
click at [129, 125] on div "Unanswered" at bounding box center [109, 120] width 67 height 13
click at [138, 108] on div "Unread (0)" at bounding box center [132, 101] width 138 height 19
click at [105, 124] on div "Unanswered" at bounding box center [109, 120] width 67 height 13
click at [124, 102] on div "Unread (0)" at bounding box center [132, 101] width 138 height 19
click at [156, 110] on div "Prospects + Residents Unread (0) Unread: Any message you haven't read yet will …" at bounding box center [132, 157] width 138 height 172
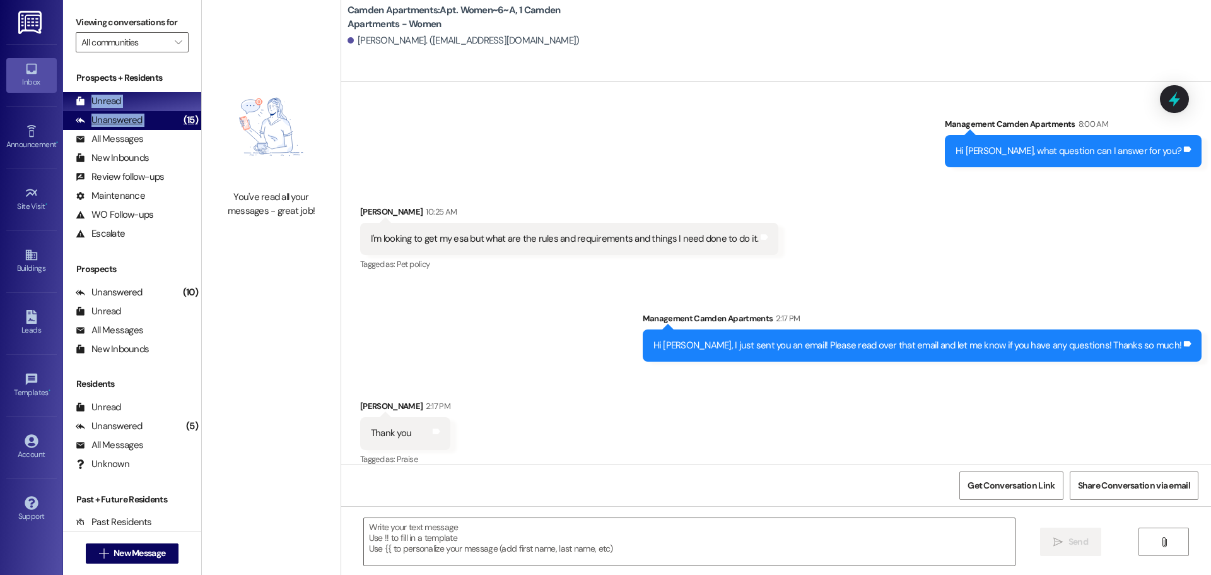
click at [155, 111] on div "Unanswered (15)" at bounding box center [132, 120] width 138 height 19
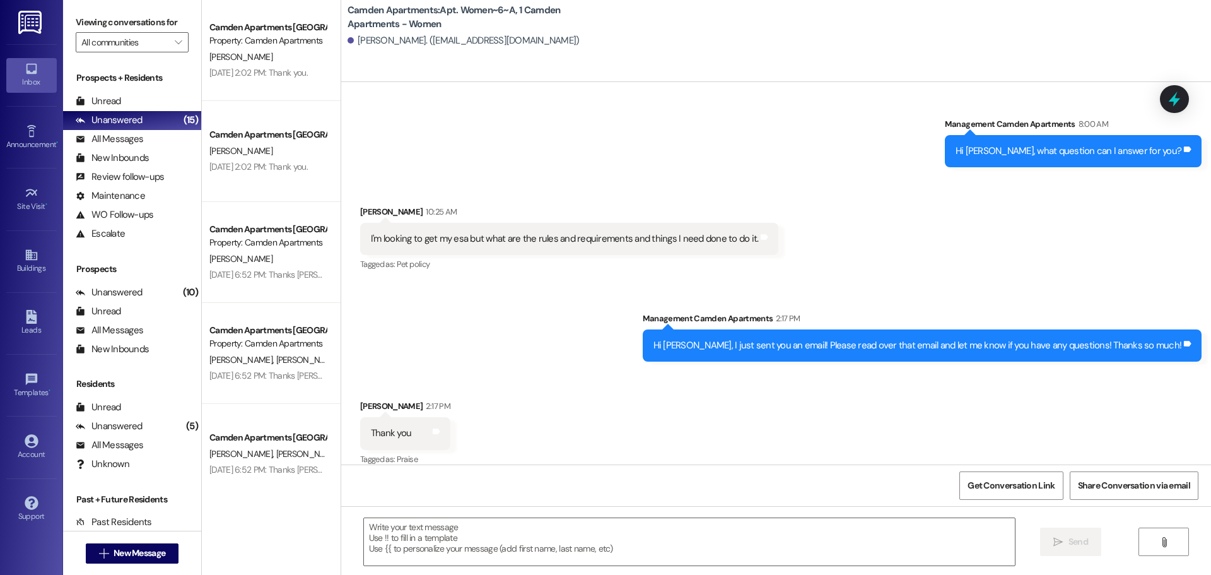
drag, startPoint x: 144, startPoint y: 104, endPoint x: 165, endPoint y: 90, distance: 25.4
click at [145, 104] on div "Unread (0)" at bounding box center [132, 101] width 138 height 19
click at [125, 118] on div "Unanswered" at bounding box center [109, 120] width 67 height 13
click at [134, 102] on div "Unread (0)" at bounding box center [132, 101] width 138 height 19
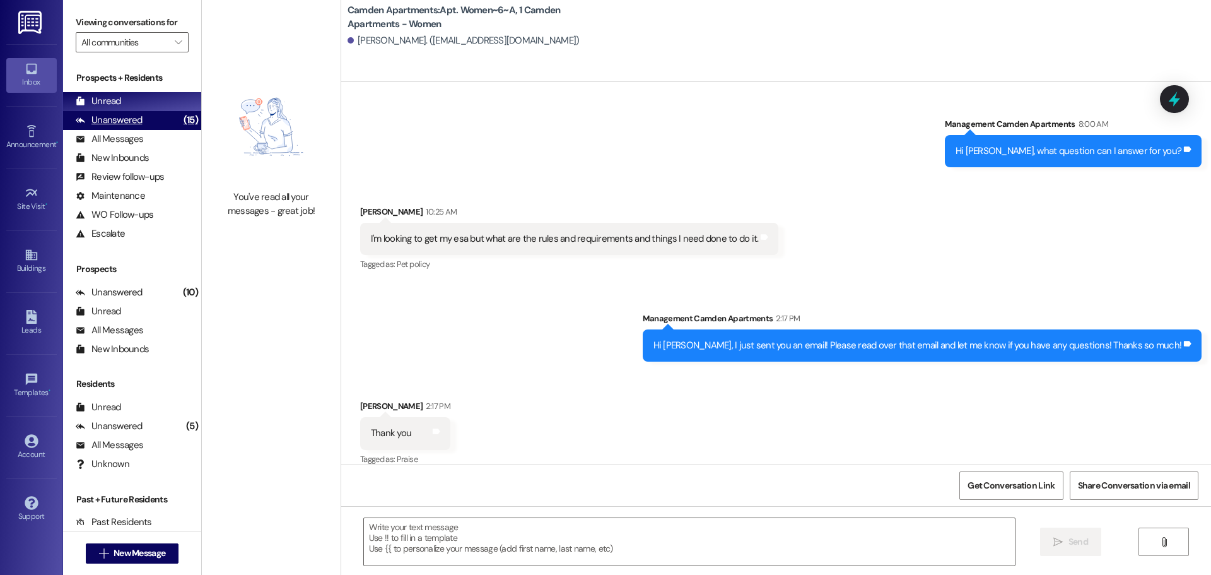
click at [151, 121] on div "Unanswered (15)" at bounding box center [132, 120] width 138 height 19
click at [149, 94] on div "Unread (0)" at bounding box center [132, 101] width 138 height 19
click at [124, 122] on div "Unanswered" at bounding box center [109, 120] width 67 height 13
click at [130, 105] on div "Unread (0)" at bounding box center [132, 101] width 138 height 19
click at [180, 130] on div "(15)" at bounding box center [190, 120] width 21 height 20
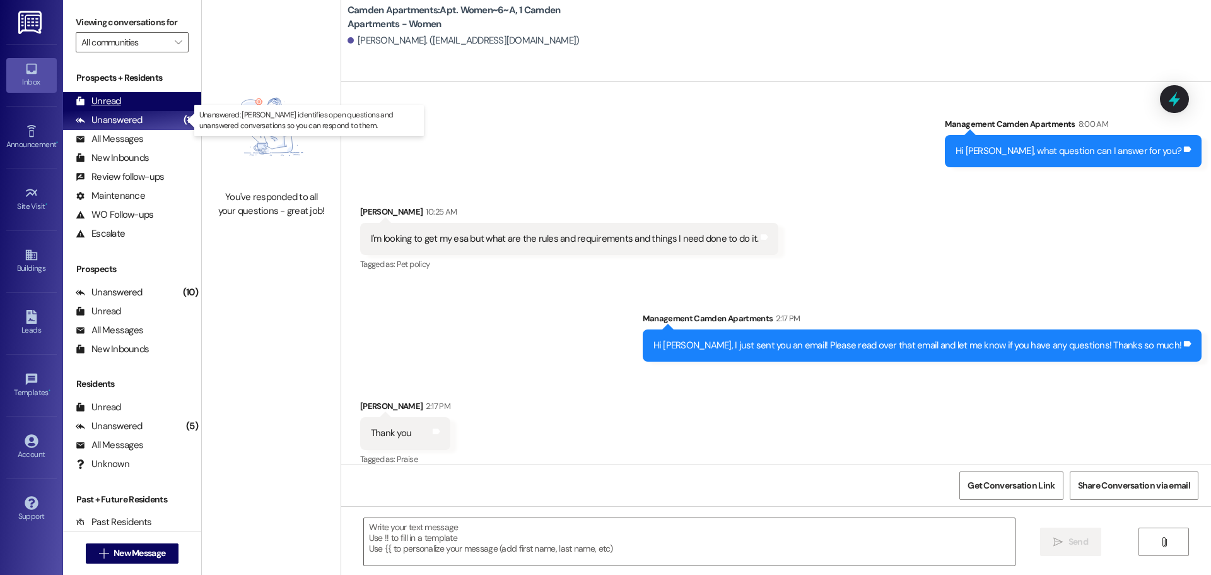
click at [168, 107] on div "Unread (0)" at bounding box center [132, 101] width 138 height 19
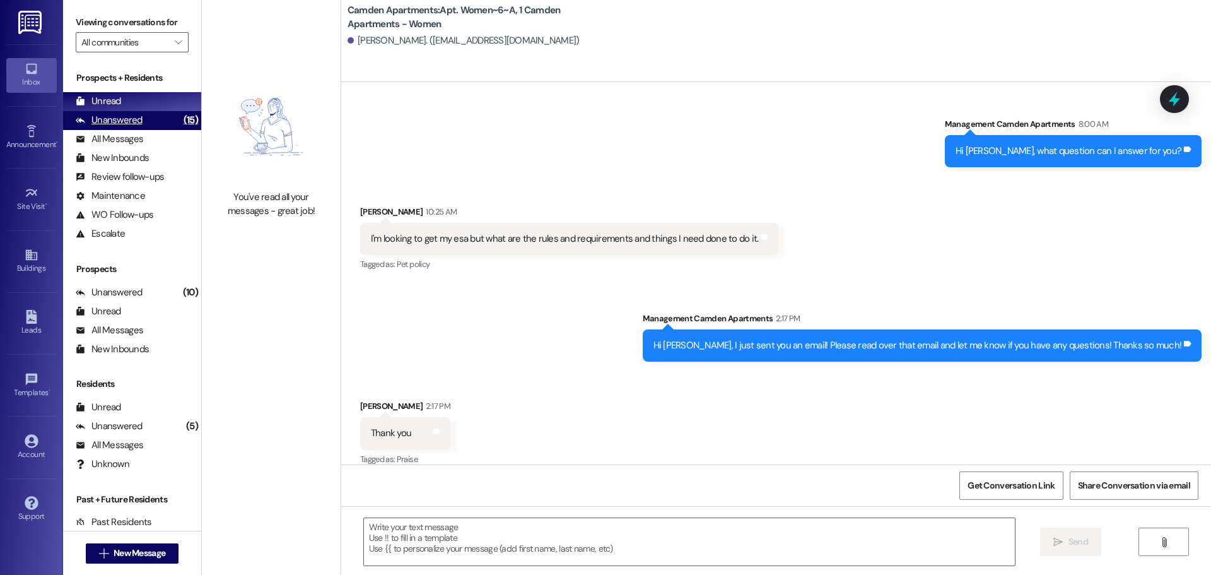
click at [142, 126] on div "Unanswered (15)" at bounding box center [132, 120] width 138 height 19
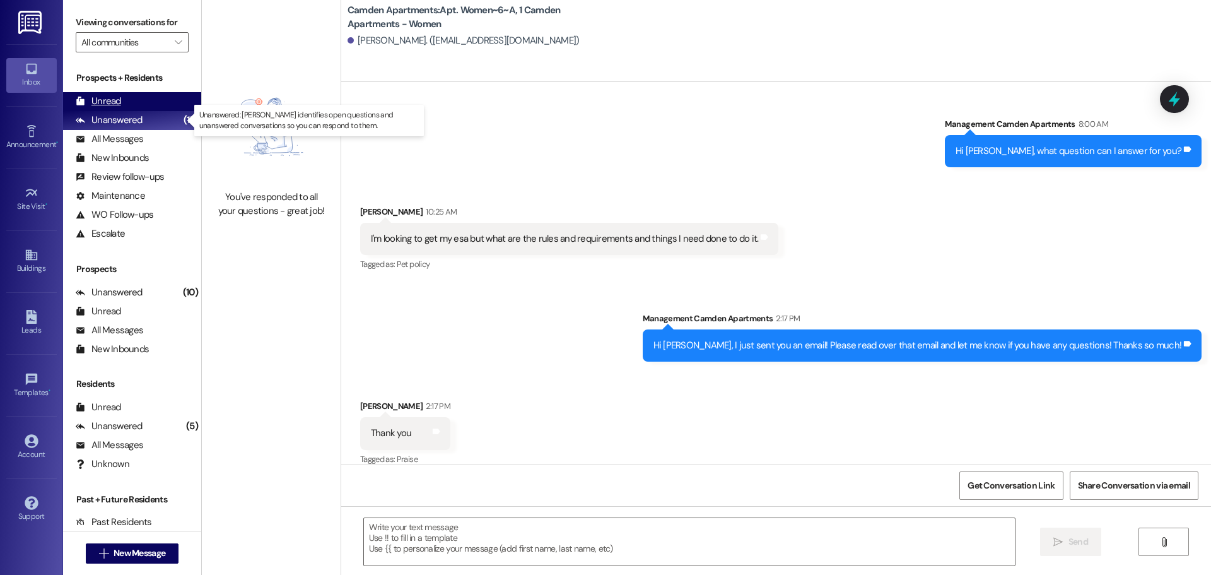
click at [142, 110] on div "Unread (0)" at bounding box center [132, 101] width 138 height 19
